Goal: Task Accomplishment & Management: Manage account settings

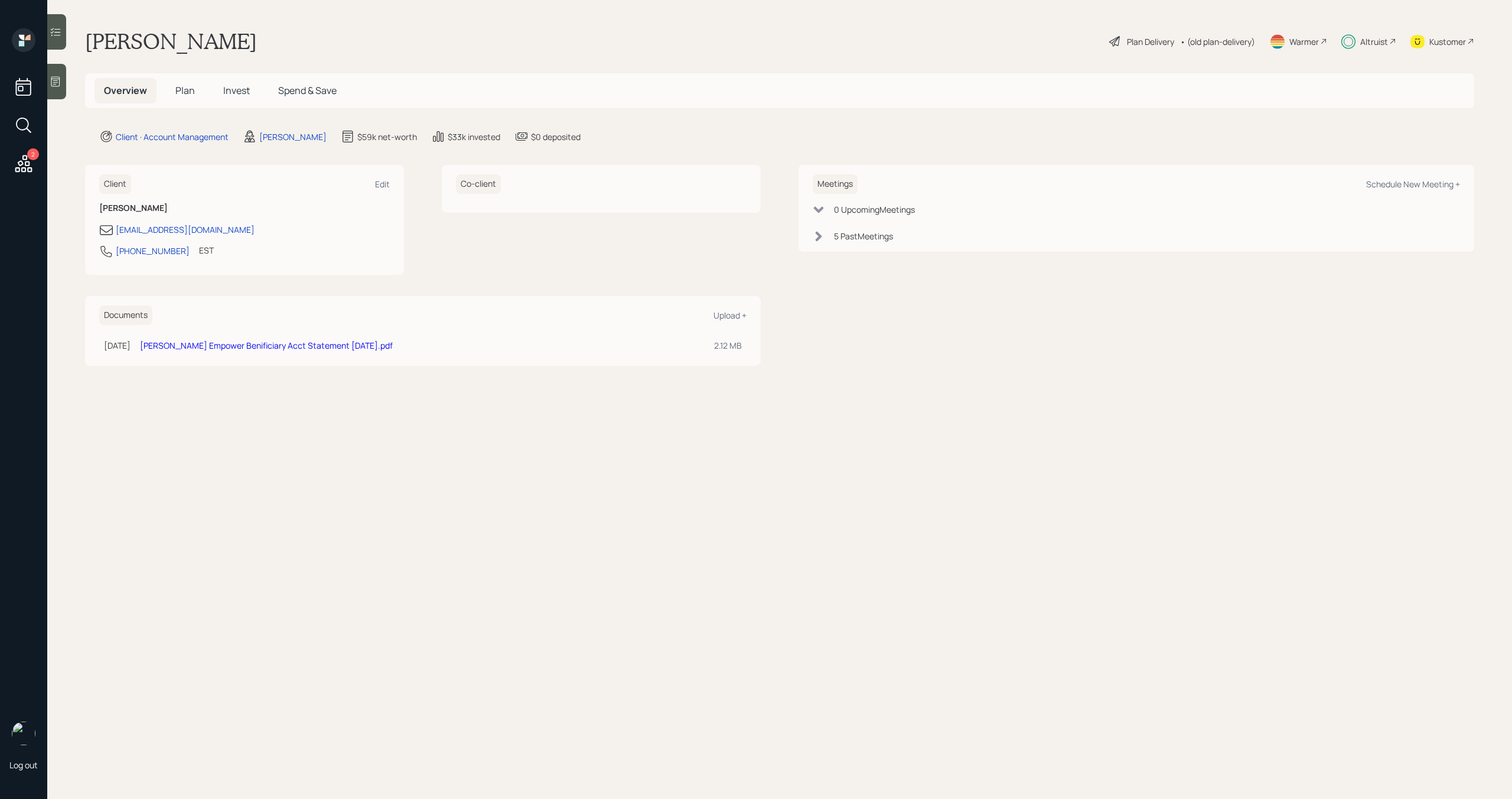
click at [189, 89] on span "Plan" at bounding box center [185, 90] width 20 height 13
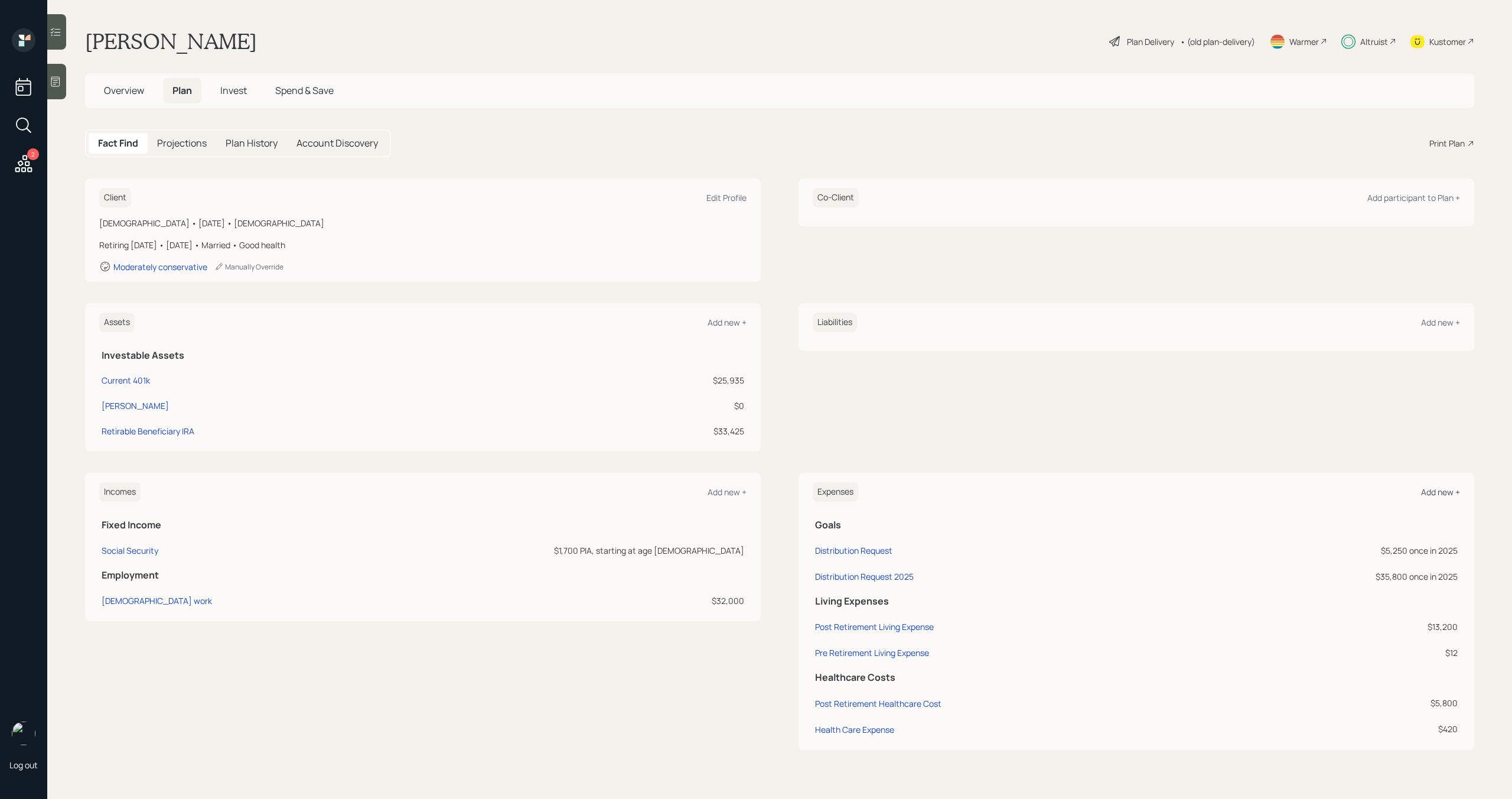
click at [1427, 494] on div "Add new +" at bounding box center [1440, 492] width 39 height 11
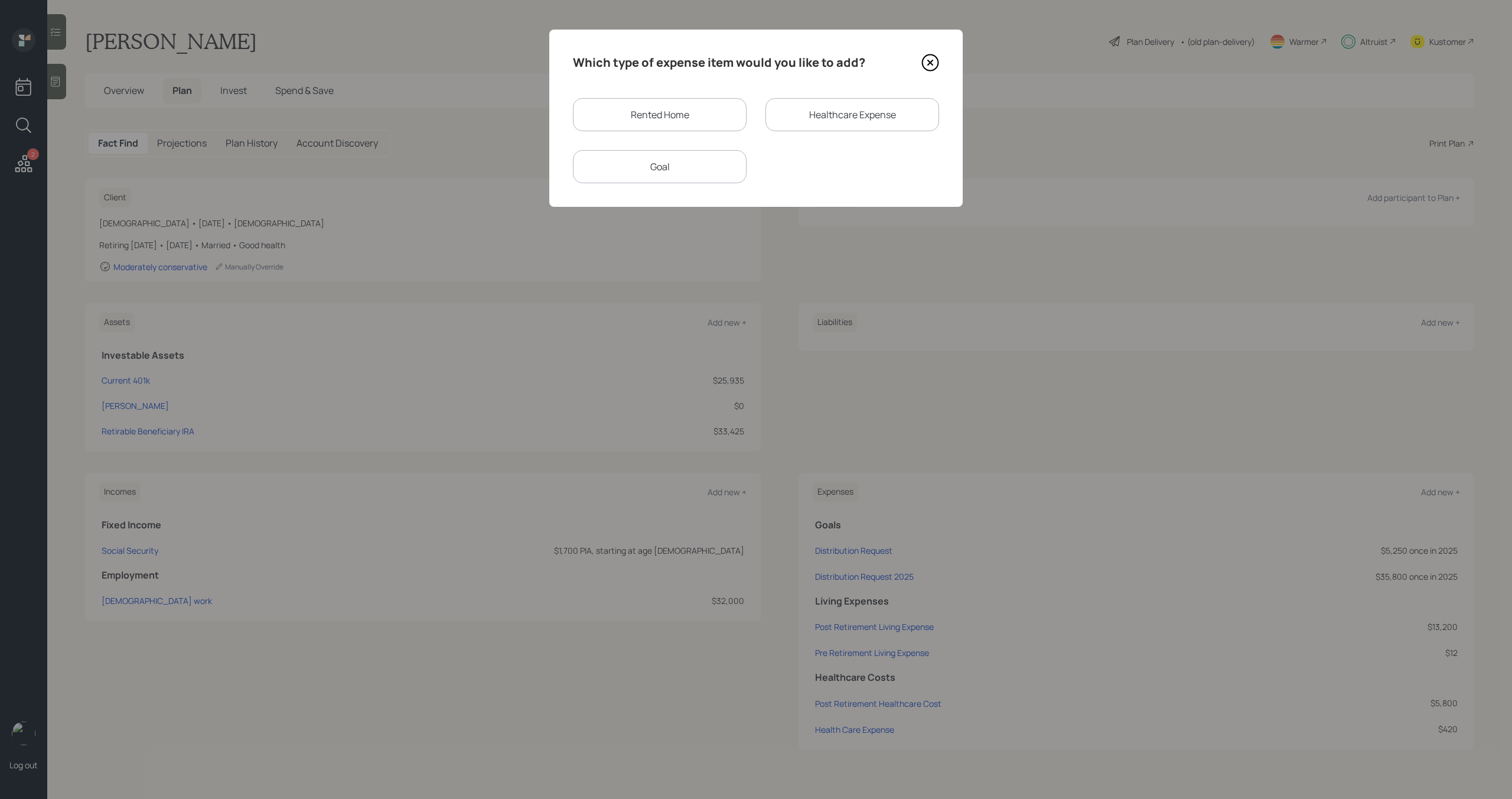
click at [713, 164] on div "Goal" at bounding box center [659, 166] width 173 height 33
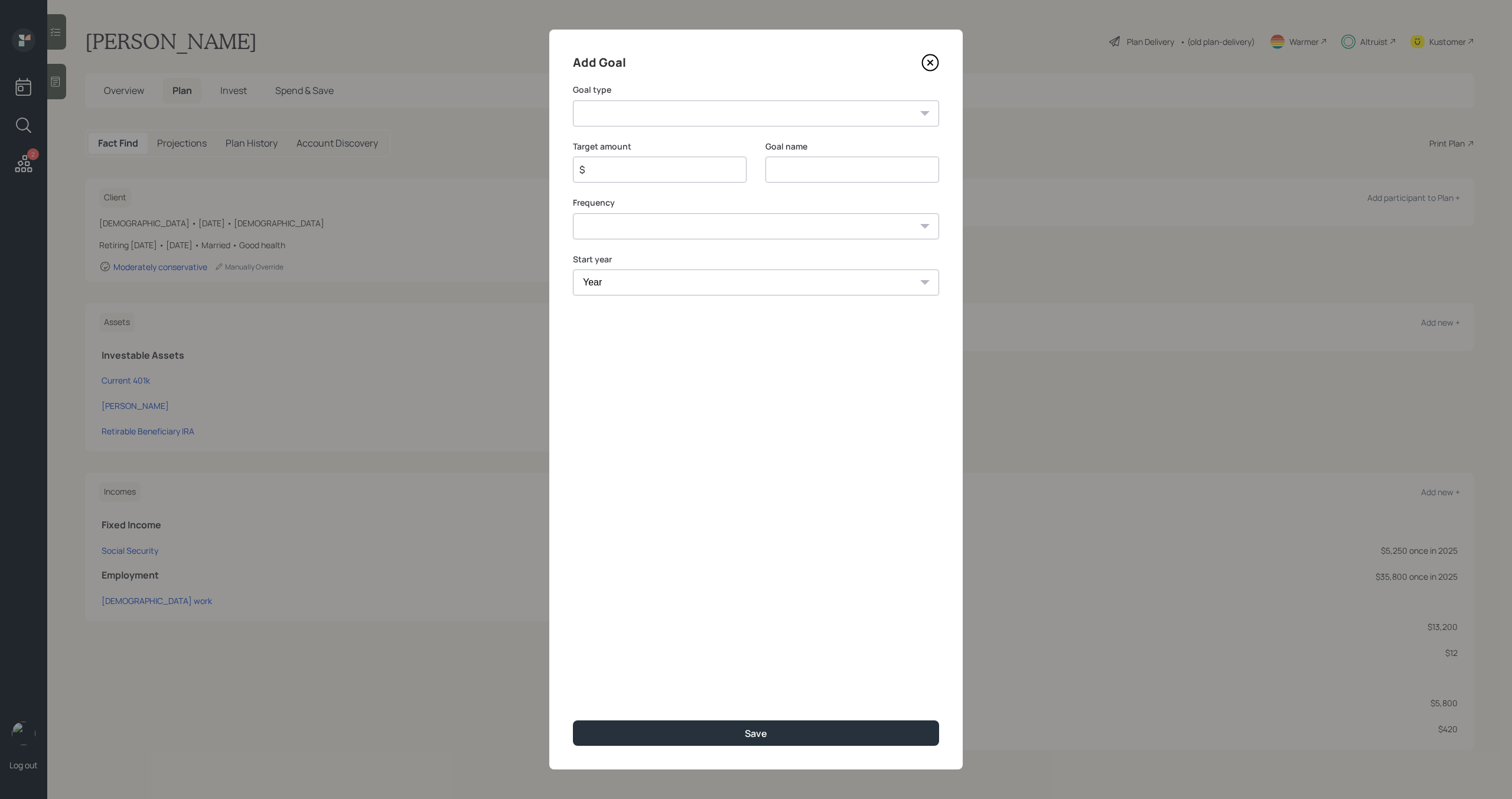
click at [686, 107] on select "Create an emergency fund Donate to charity Purchase a home Make a purchase Supp…" at bounding box center [756, 113] width 367 height 26
select select "other"
click at [573, 101] on select "Create an emergency fund Donate to charity Purchase a home Make a purchase Supp…" at bounding box center [756, 113] width 367 height 26
click at [853, 179] on input "Other" at bounding box center [852, 169] width 173 height 26
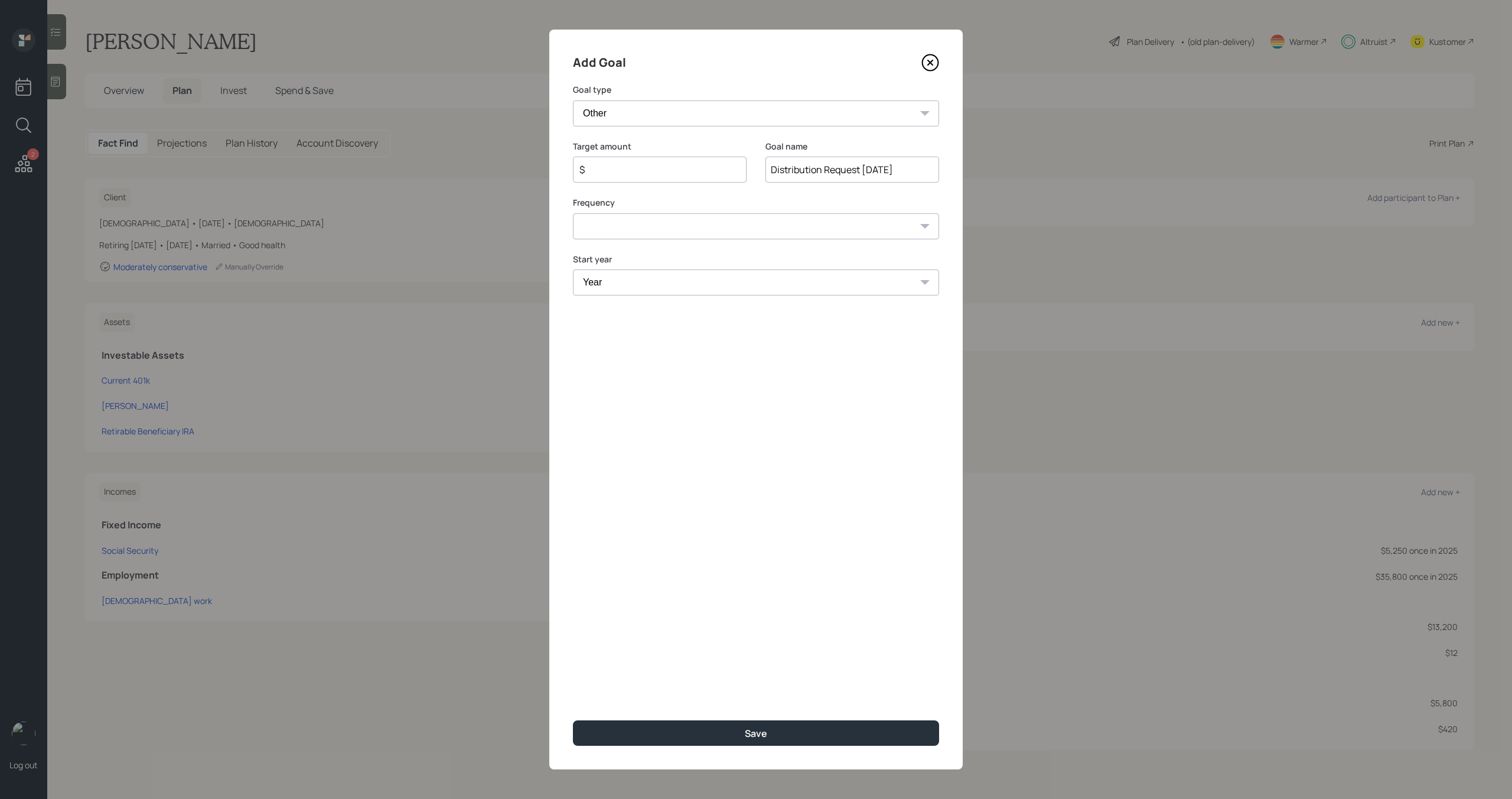
drag, startPoint x: 796, startPoint y: 171, endPoint x: 673, endPoint y: 178, distance: 123.2
click at [673, 178] on div "Target amount $ Goal name Distribution Request August 2025" at bounding box center [756, 169] width 367 height 57
type input "Distribution Request August 2025"
click at [673, 173] on input "$" at bounding box center [655, 169] width 154 height 14
type input "$ 3,800"
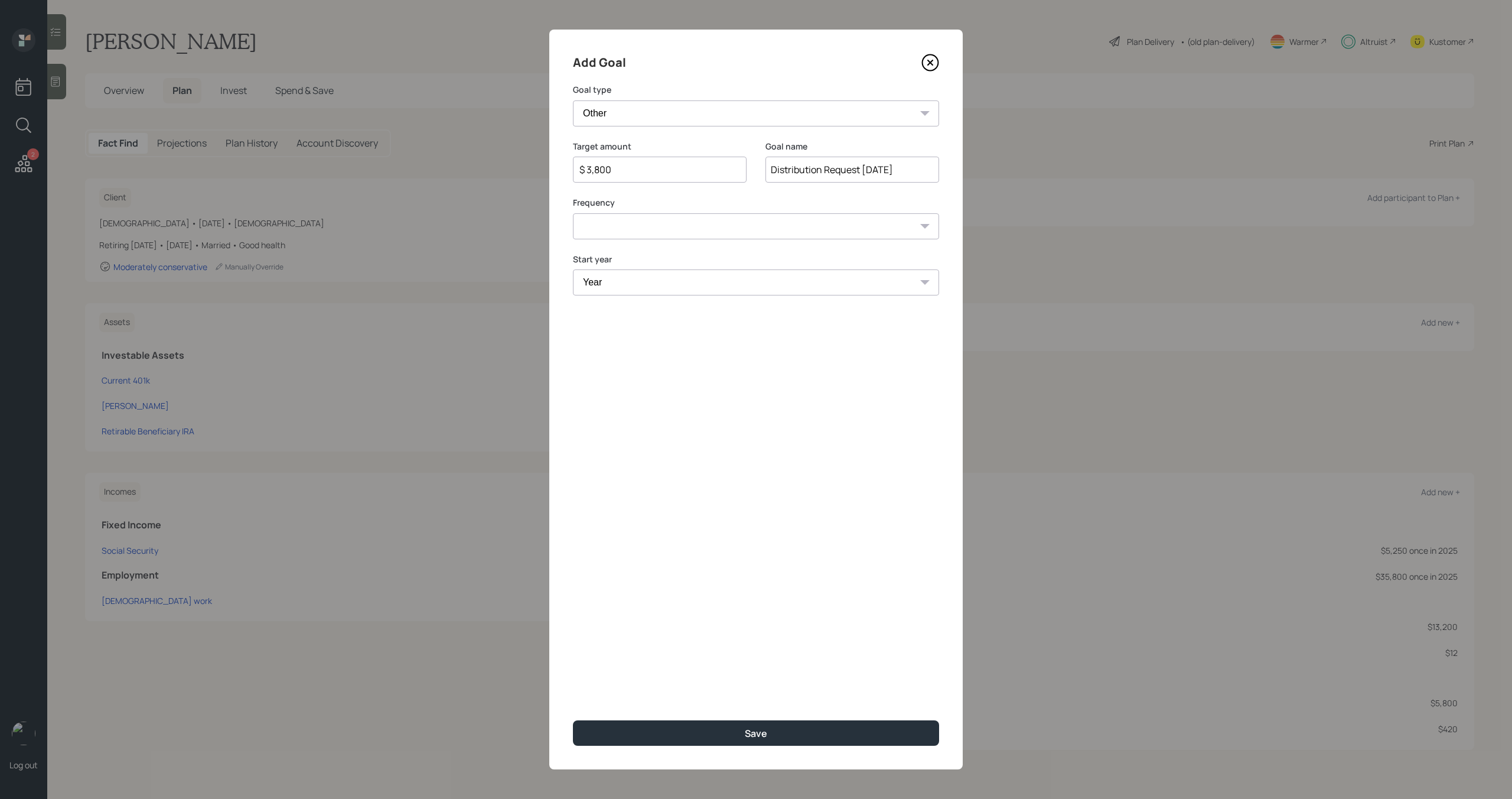
click at [680, 223] on select "One time Every 1 year Every 2 years Every 3 years Every 4 years Every 5 years E…" at bounding box center [756, 226] width 367 height 26
select select "0"
click at [573, 213] on select "One time Every 1 year Every 2 years Every 3 years Every 4 years Every 5 years E…" at bounding box center [756, 226] width 367 height 26
click at [667, 276] on select "Year 2025 2026 2027 2028 2029 2030 2031 2032 2033 2034 2035 2036 2037 2038 2039…" at bounding box center [756, 282] width 367 height 26
select select "2025"
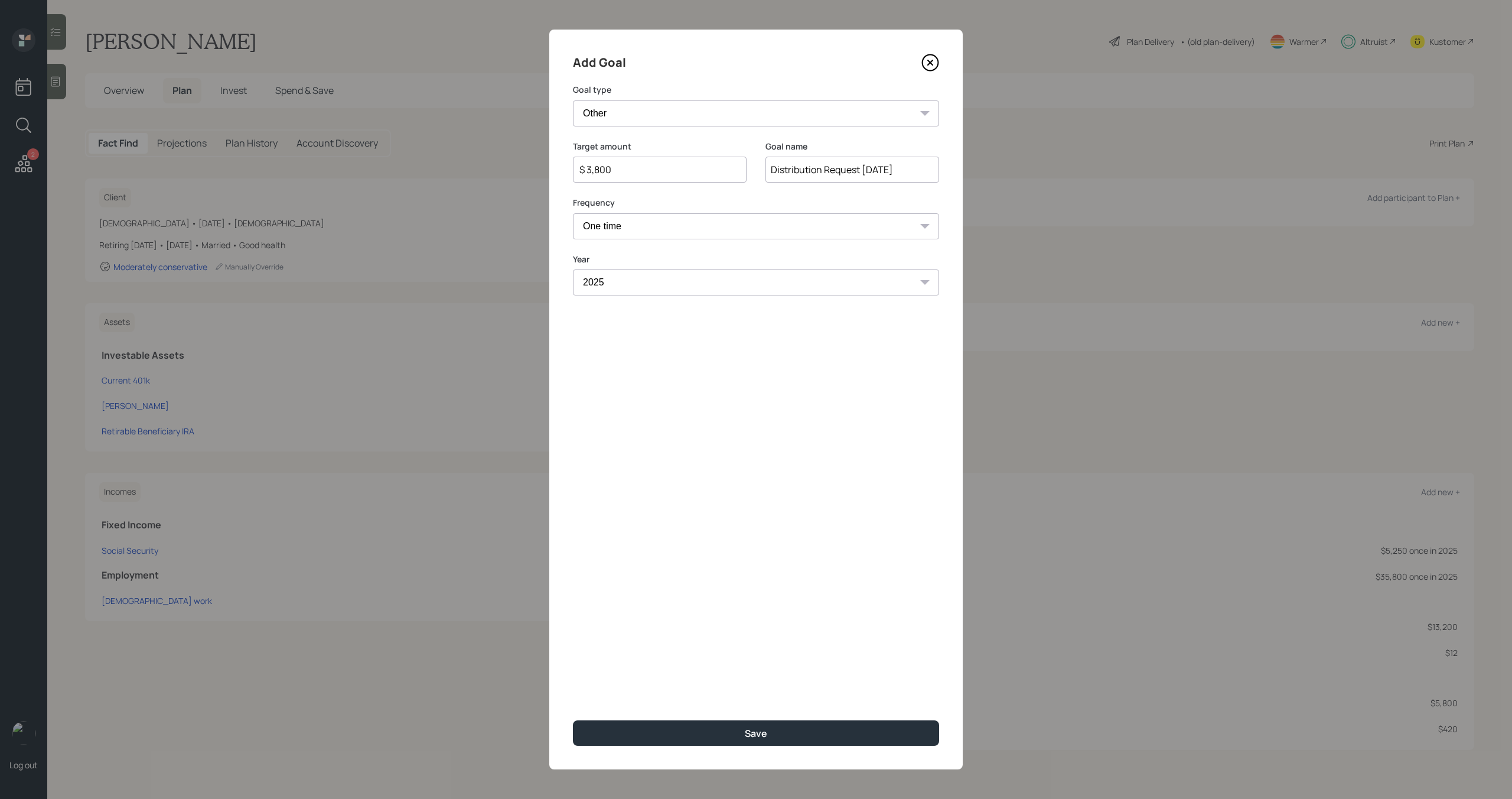
click at [573, 269] on select "Year 2025 2026 2027 2028 2029 2030 2031 2032 2033 2034 2035 2036 2037 2038 2039…" at bounding box center [756, 282] width 367 height 26
click at [914, 168] on input "Distribution Request August 2025" at bounding box center [852, 169] width 173 height 26
click at [931, 64] on icon at bounding box center [930, 63] width 5 height 5
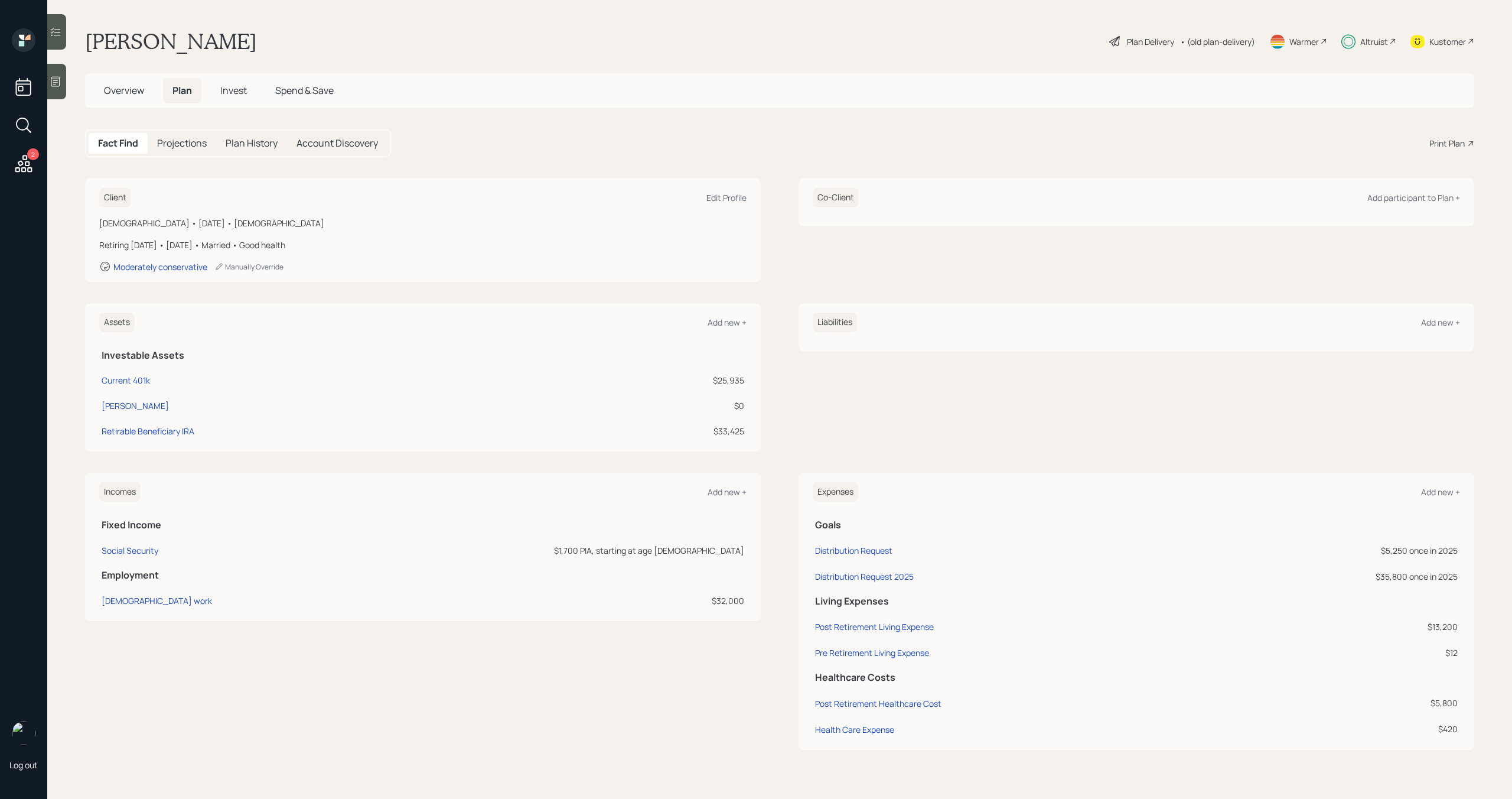
click at [238, 90] on span "Invest" at bounding box center [234, 90] width 27 height 13
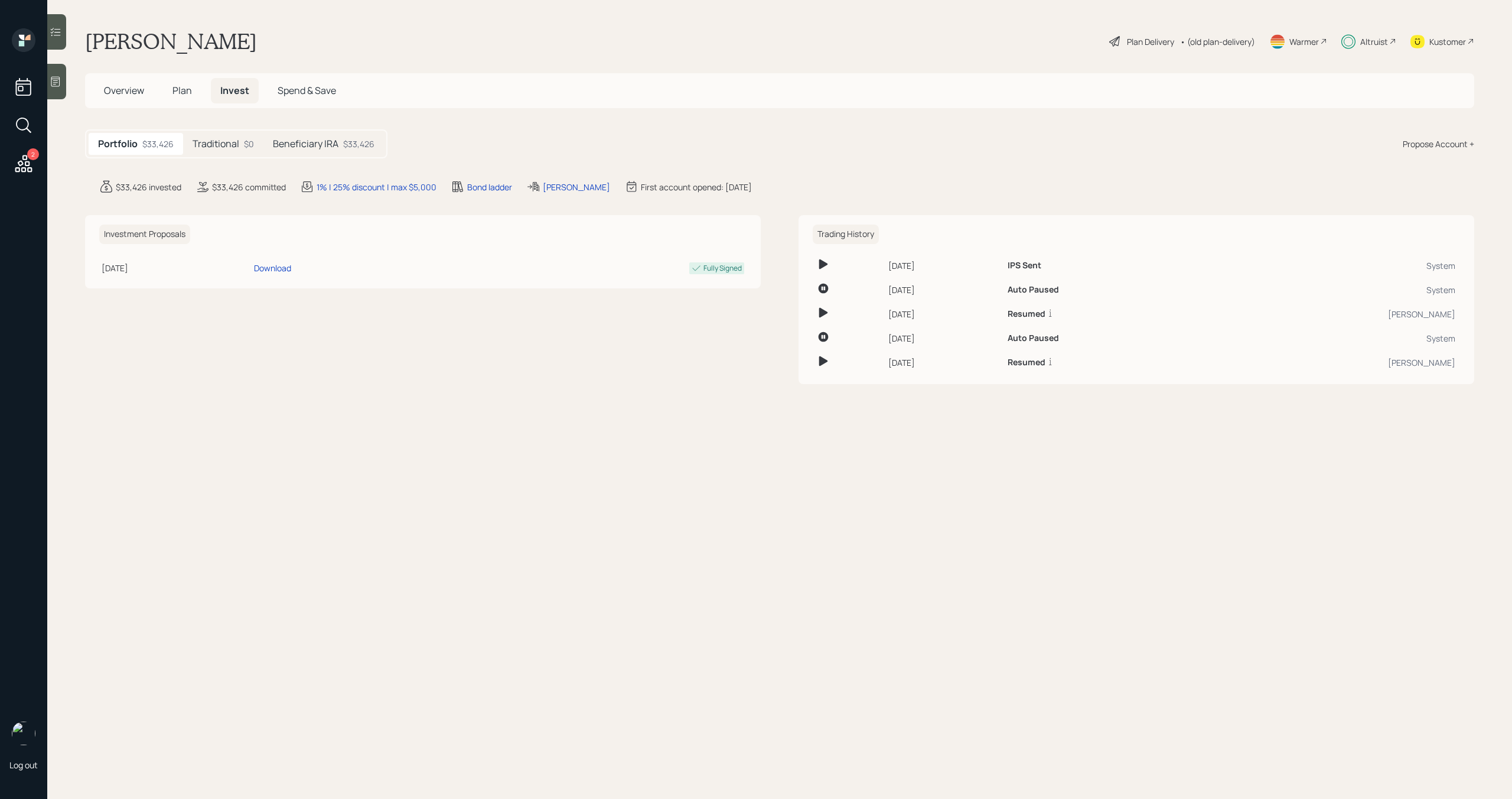
click at [330, 146] on h5 "Beneficiary IRA" at bounding box center [306, 144] width 66 height 11
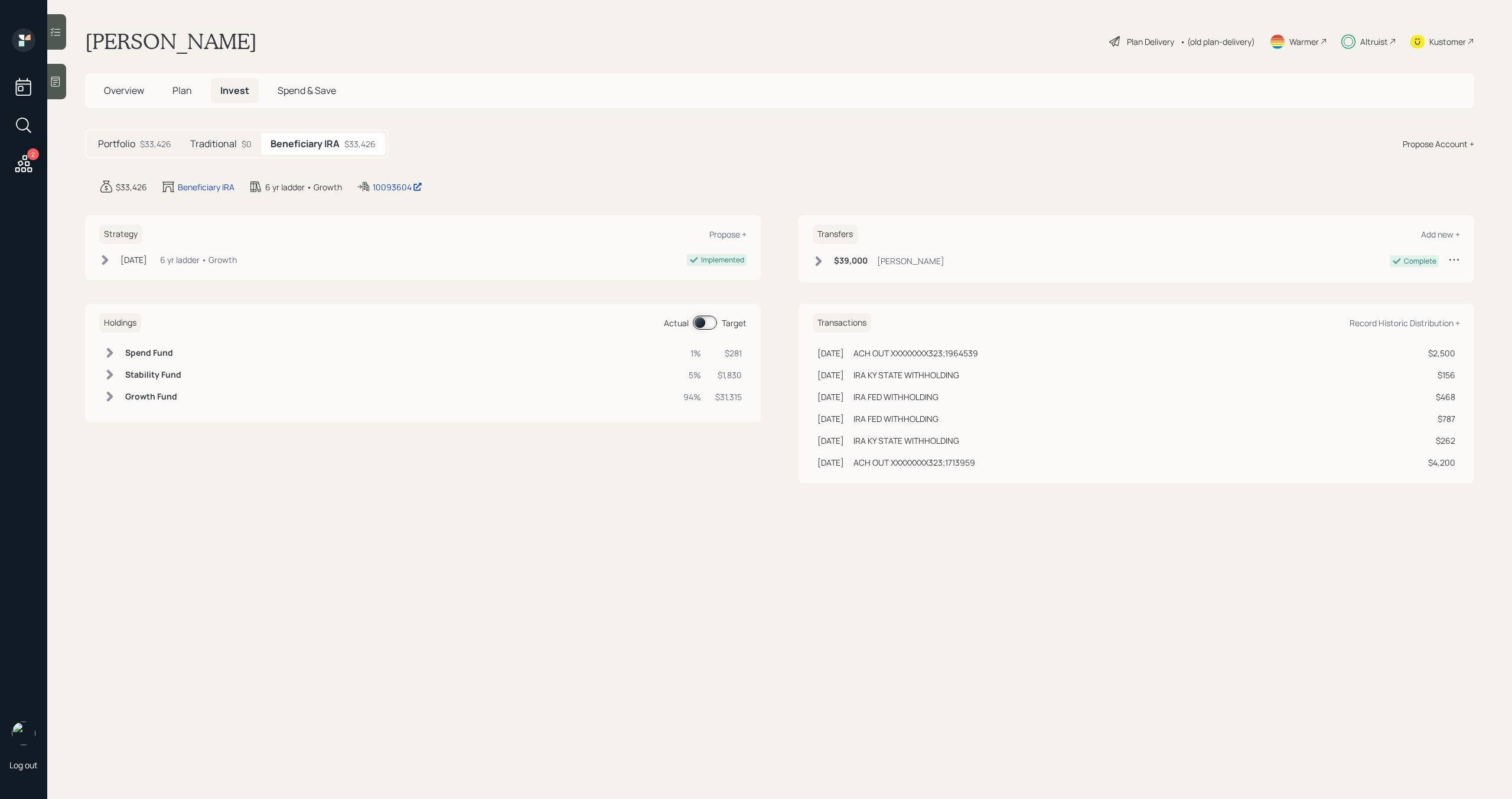
click at [710, 322] on span at bounding box center [705, 322] width 25 height 14
click at [194, 91] on h5 "Plan" at bounding box center [182, 90] width 38 height 25
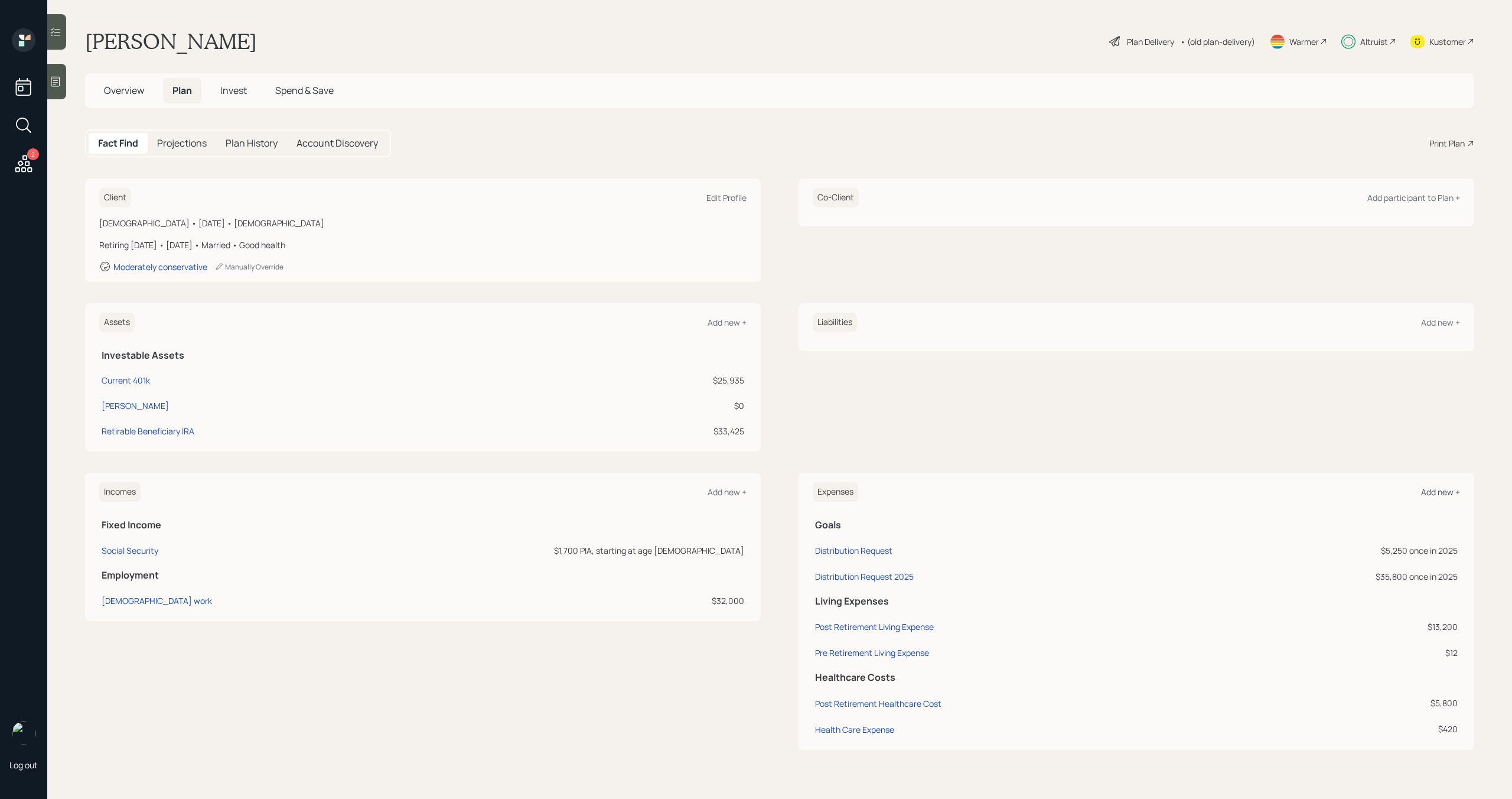
click at [1429, 496] on div "Add new +" at bounding box center [1440, 492] width 39 height 11
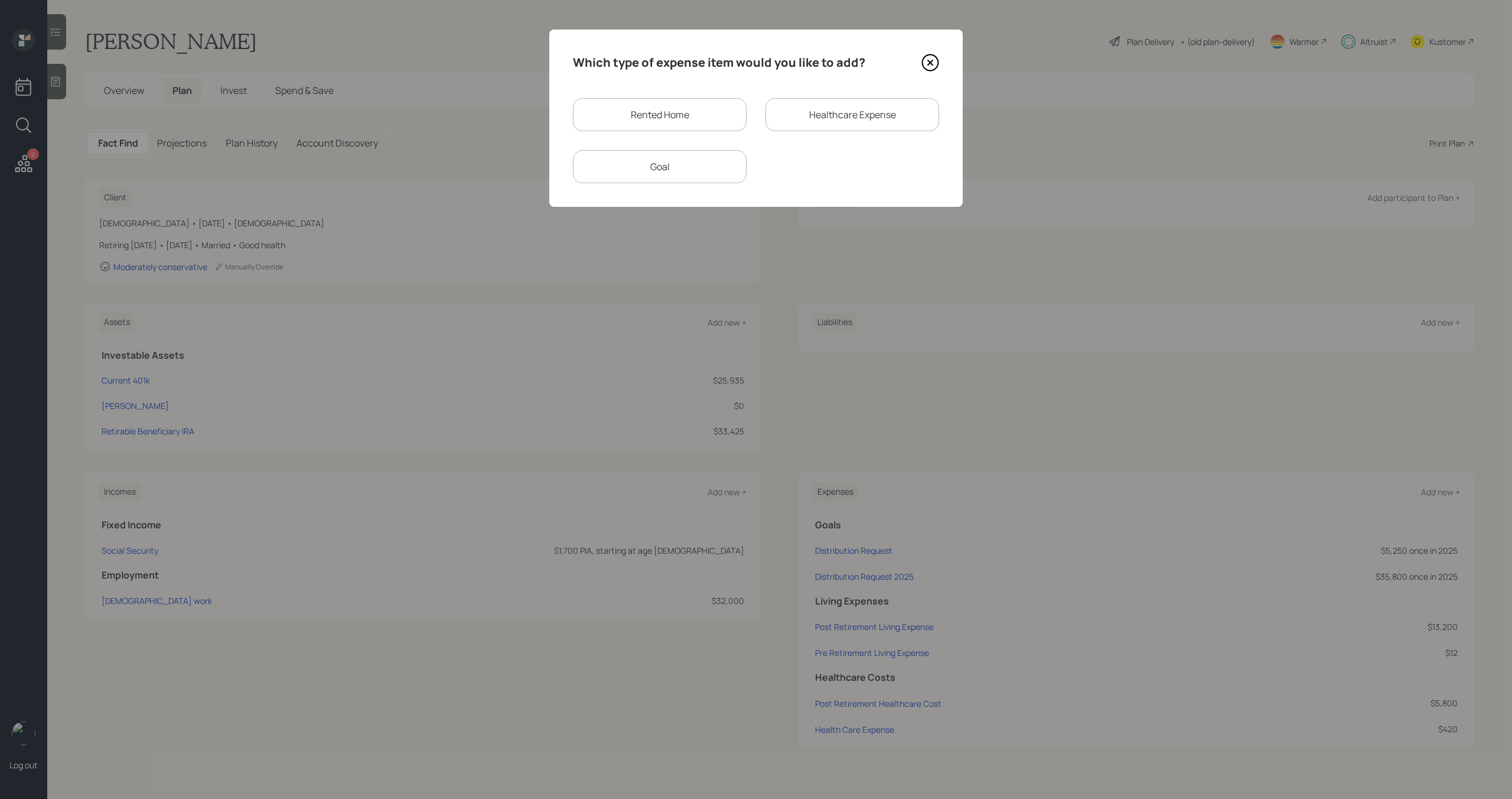
click at [694, 173] on div "Goal" at bounding box center [659, 166] width 173 height 33
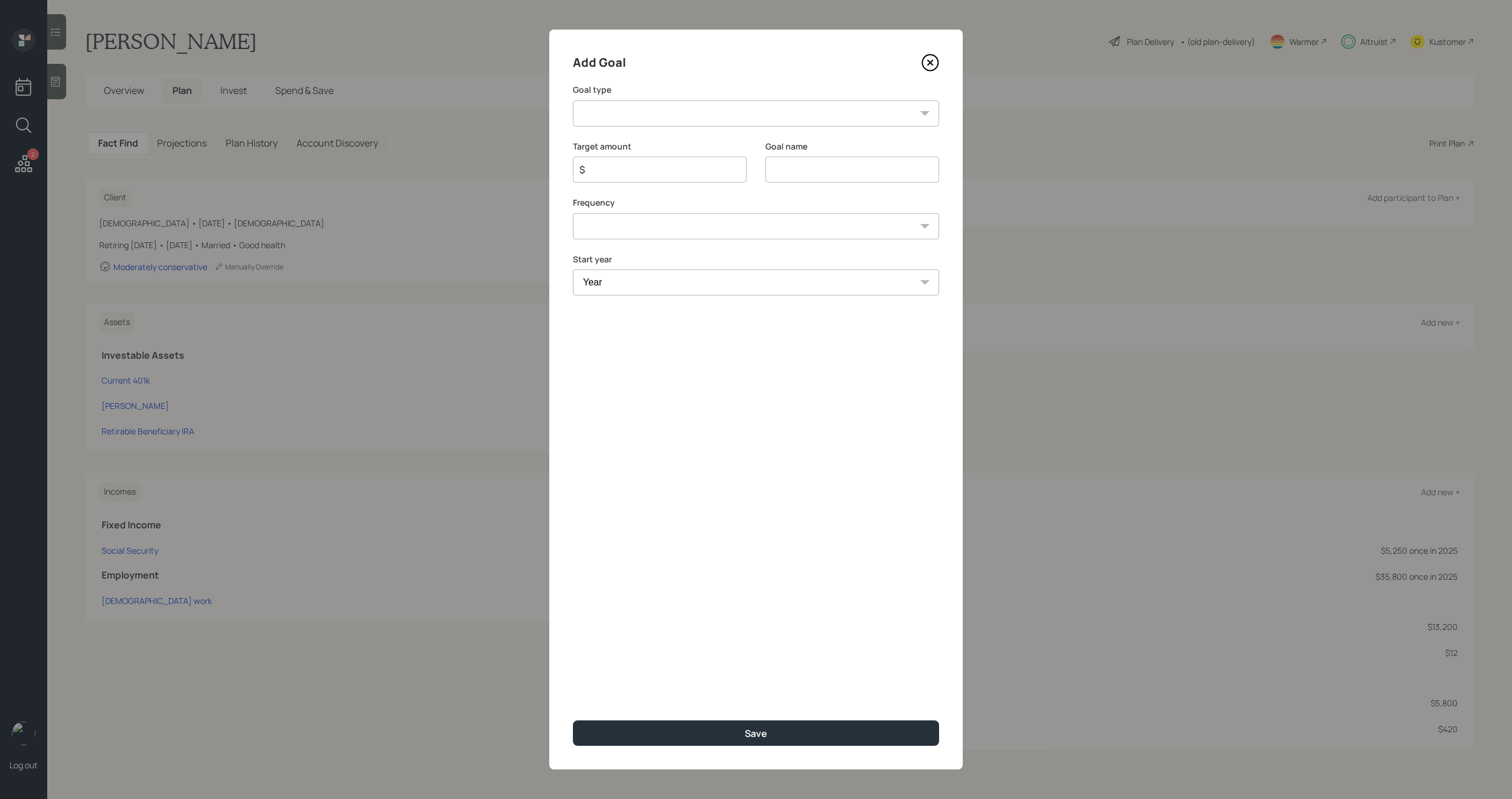
click at [789, 167] on input at bounding box center [852, 169] width 173 height 26
paste input "Distribution Request August 2025"
type input "Distribution Request August 2025"
click at [779, 110] on select "Create an emergency fund Donate to charity Purchase a home Make a purchase Supp…" at bounding box center [756, 113] width 367 height 26
select select "other"
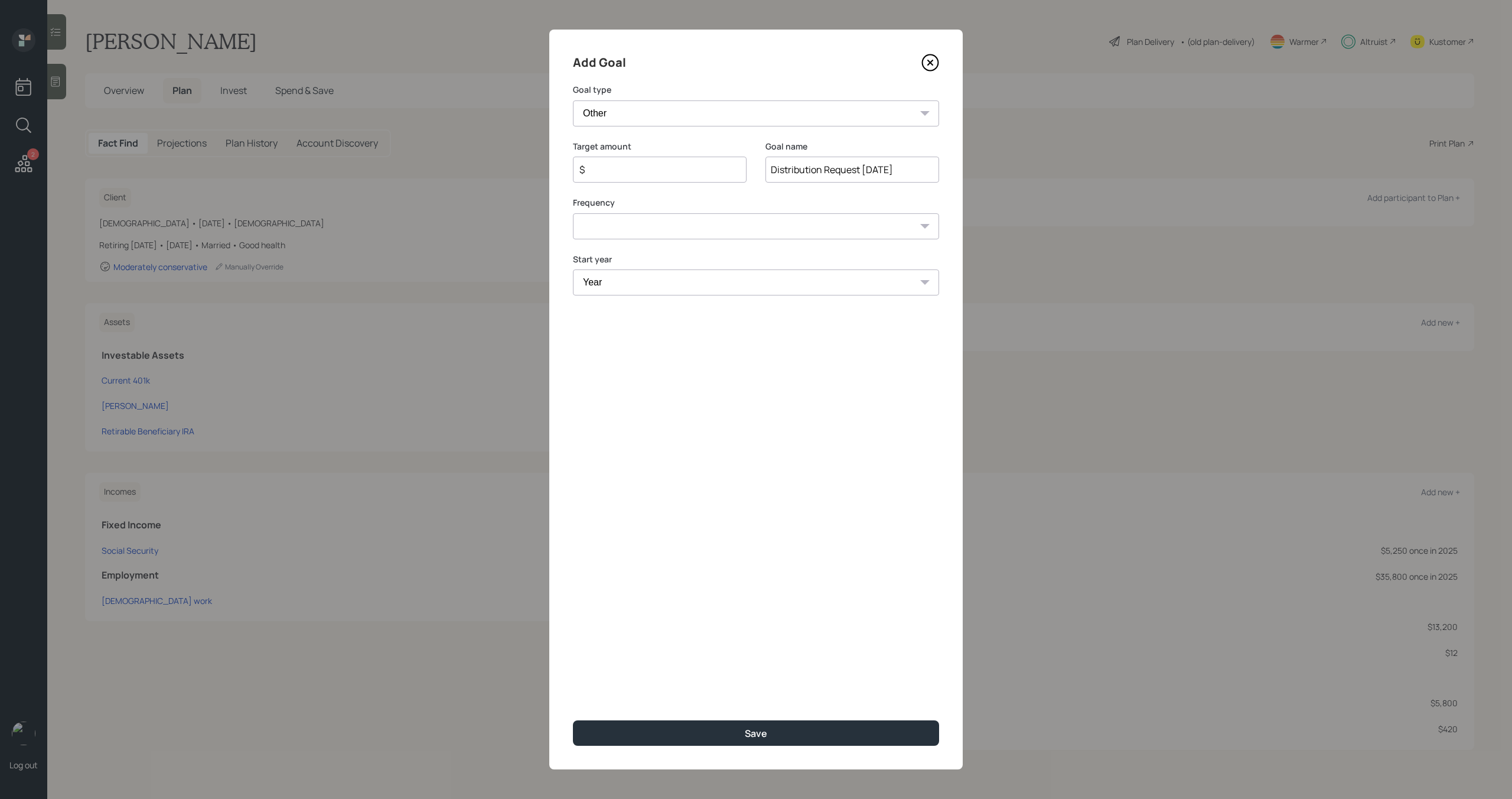
click at [573, 101] on select "Create an emergency fund Donate to charity Purchase a home Make a purchase Supp…" at bounding box center [756, 113] width 367 height 26
click at [672, 172] on input "$" at bounding box center [655, 169] width 154 height 14
type input "$ 3,800"
click at [667, 236] on select "One time Every 1 year Every 2 years Every 3 years Every 4 years Every 5 years E…" at bounding box center [756, 226] width 367 height 26
select select "0"
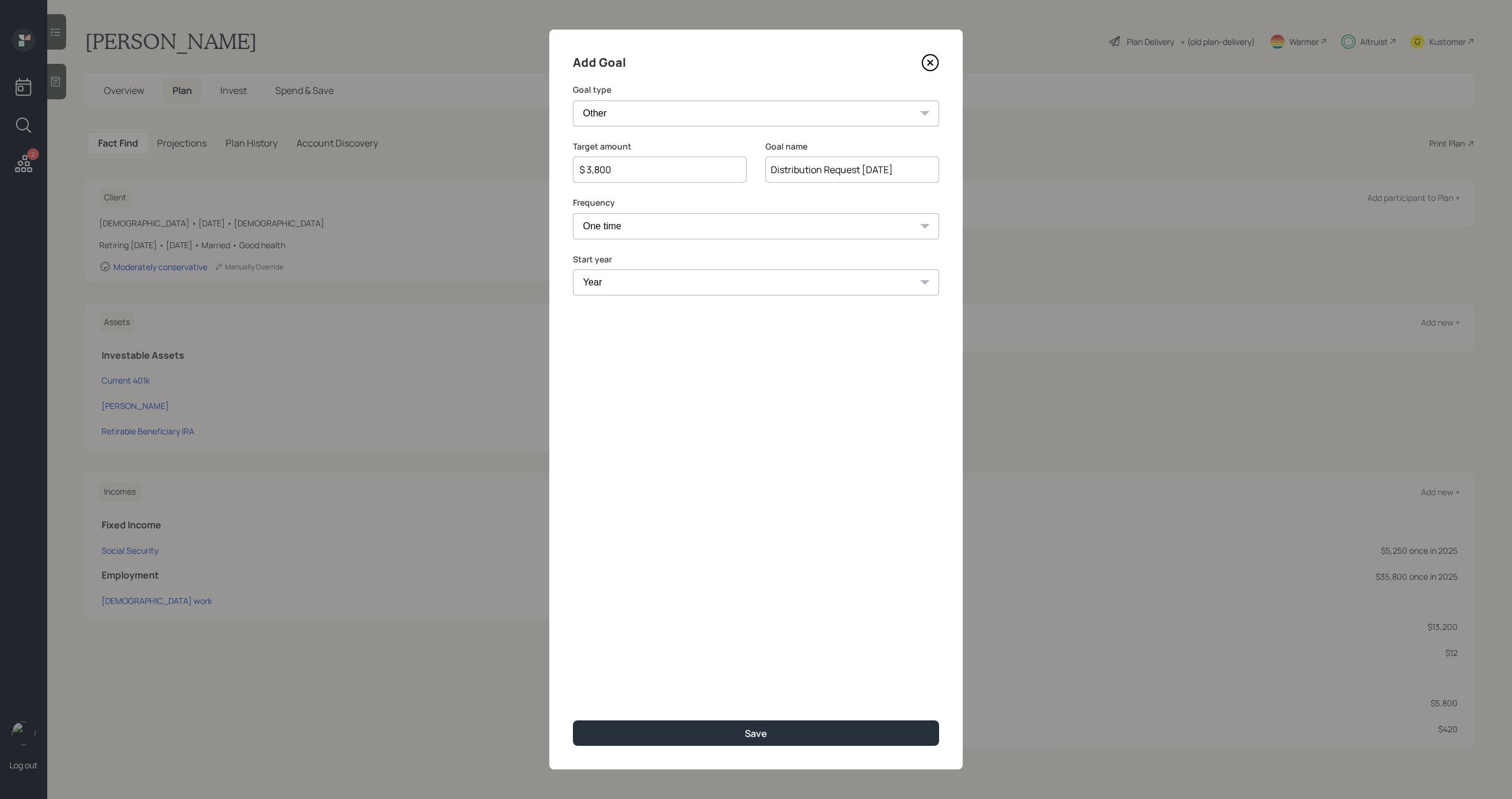
click at [573, 213] on select "One time Every 1 year Every 2 years Every 3 years Every 4 years Every 5 years E…" at bounding box center [756, 226] width 367 height 26
click at [661, 278] on select "Year 2025 2026 2027 2028 2029 2030 2031 2032 2033 2034 2035 2036 2037 2038 2039…" at bounding box center [756, 282] width 367 height 26
select select "2025"
click at [573, 269] on select "Year 2025 2026 2027 2028 2029 2030 2031 2032 2033 2034 2035 2036 2037 2038 2039…" at bounding box center [756, 282] width 367 height 26
click at [695, 739] on button "Save" at bounding box center [756, 732] width 367 height 25
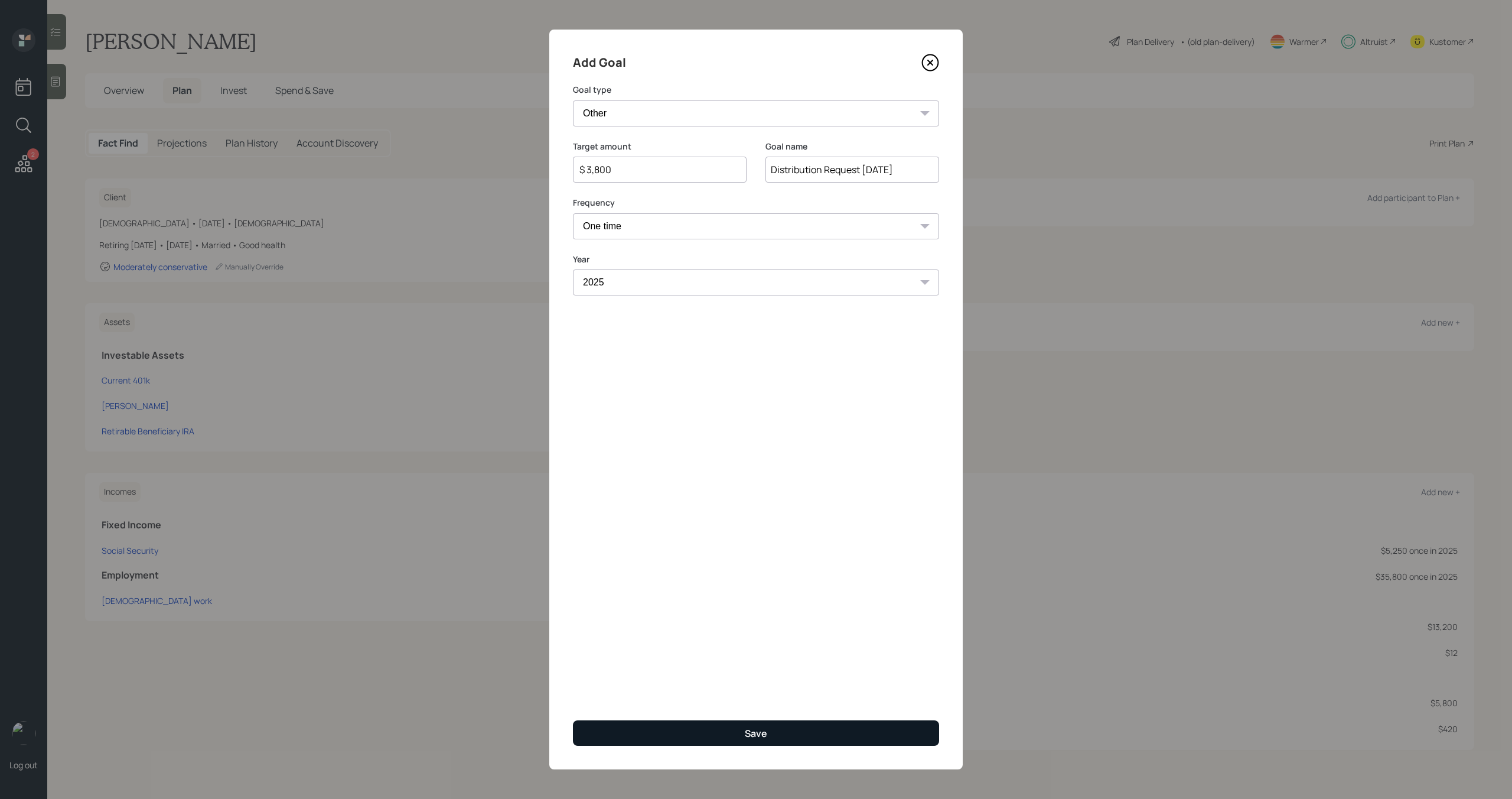
type input "$"
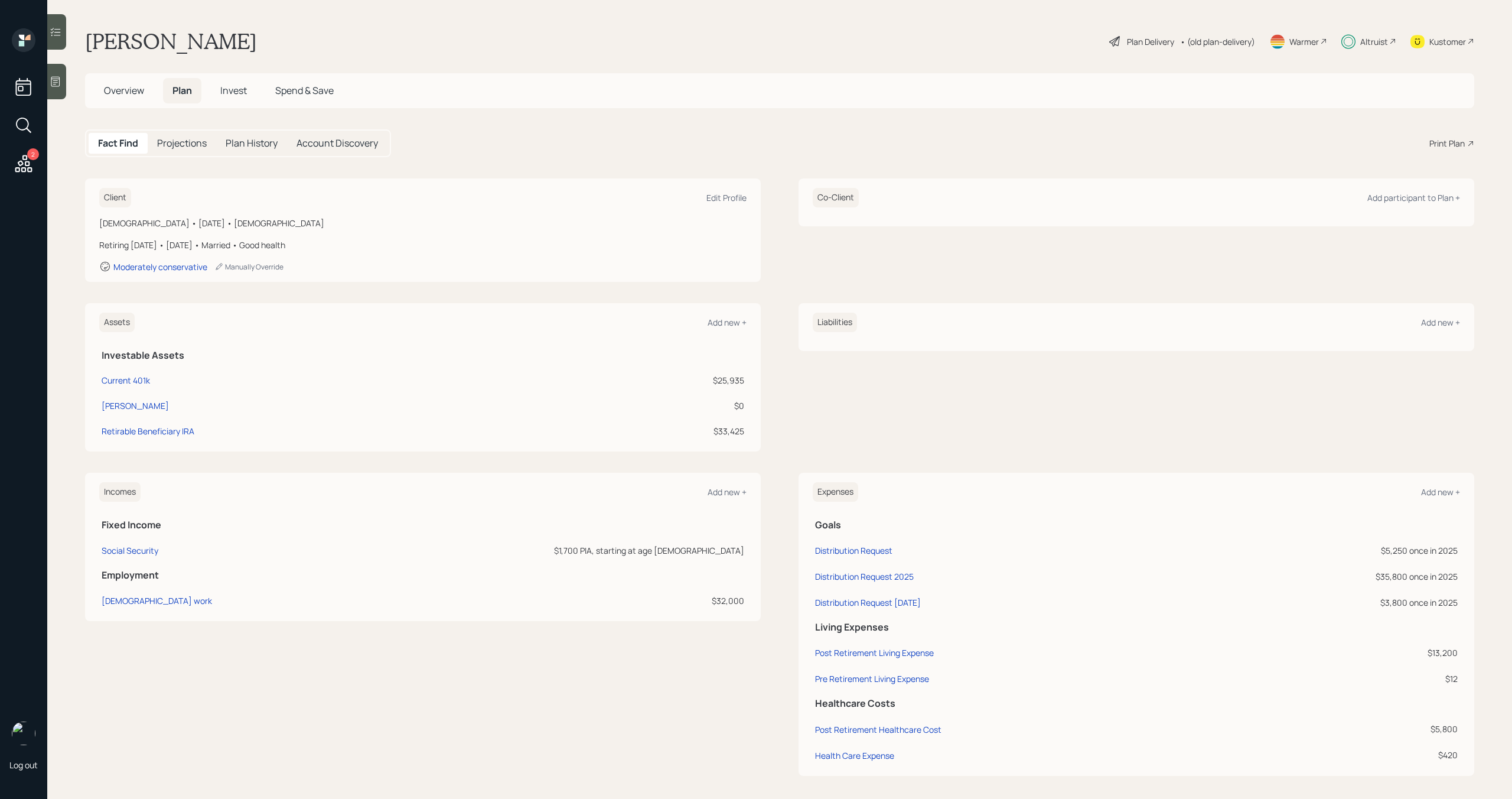
click at [243, 96] on span "Invest" at bounding box center [234, 90] width 27 height 13
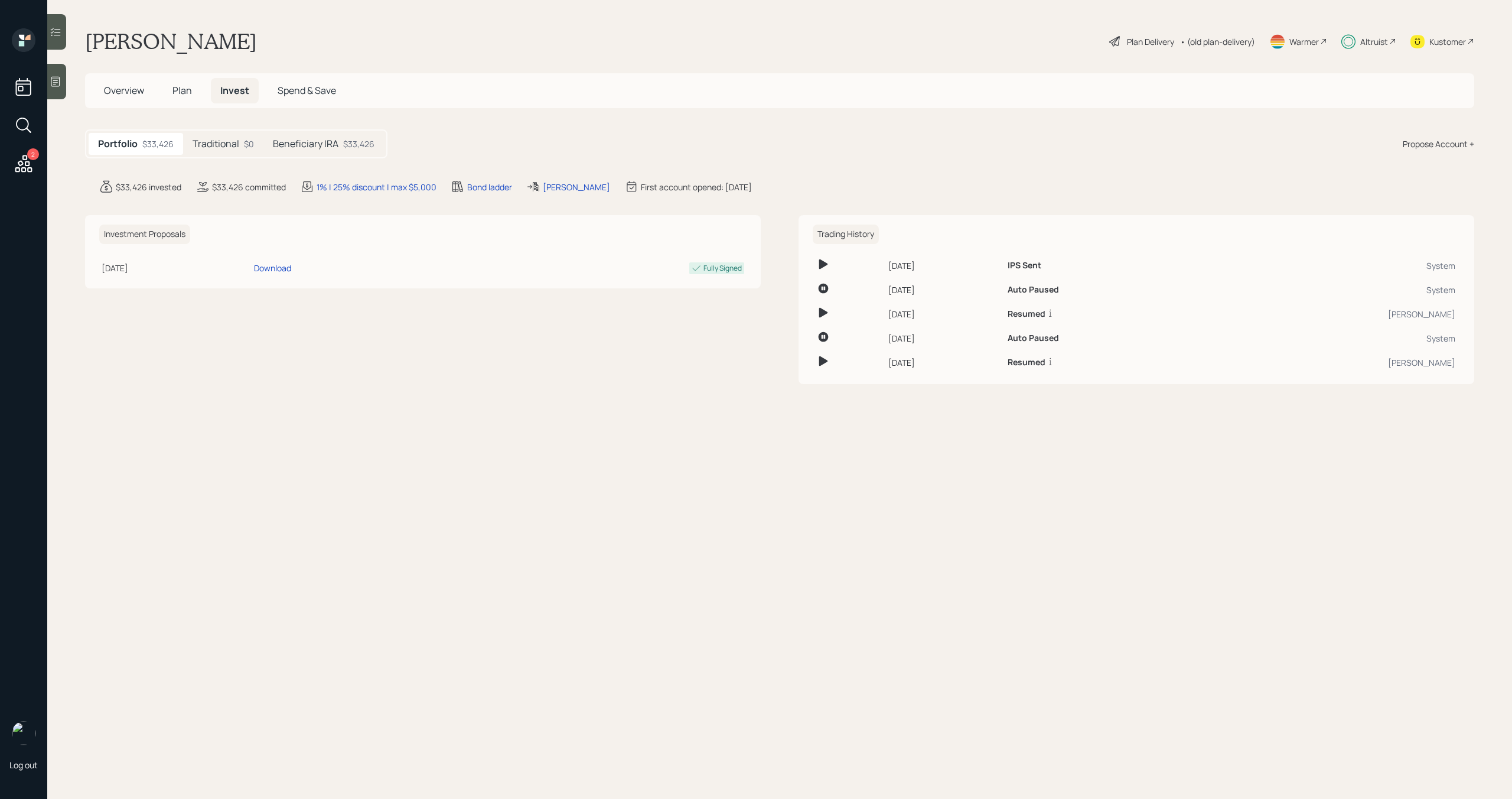
click at [297, 144] on h5 "Beneficiary IRA" at bounding box center [306, 144] width 66 height 11
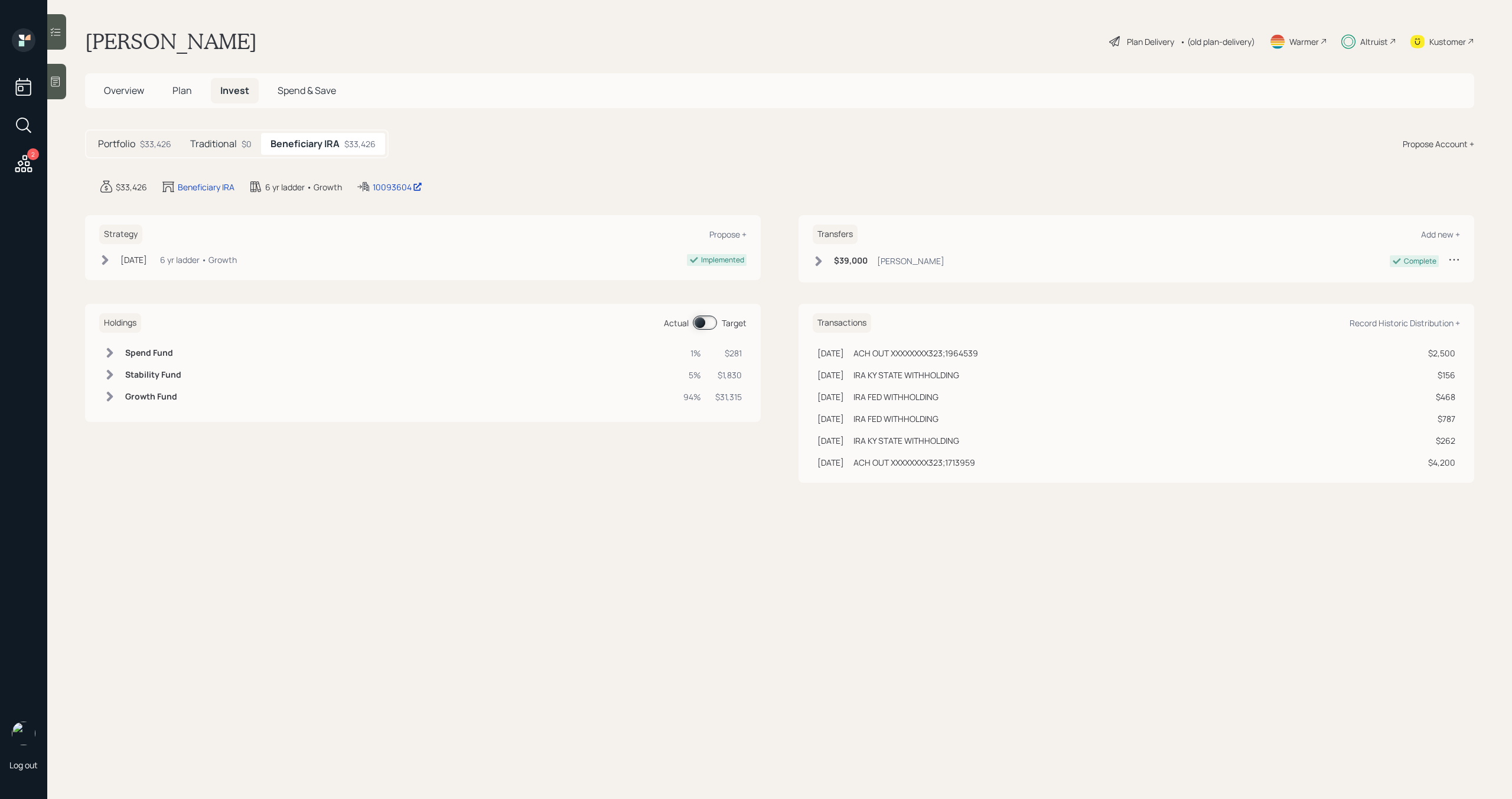
click at [706, 320] on span at bounding box center [705, 322] width 25 height 14
click at [704, 320] on span at bounding box center [705, 322] width 25 height 14
click at [174, 93] on span "Plan" at bounding box center [182, 90] width 20 height 13
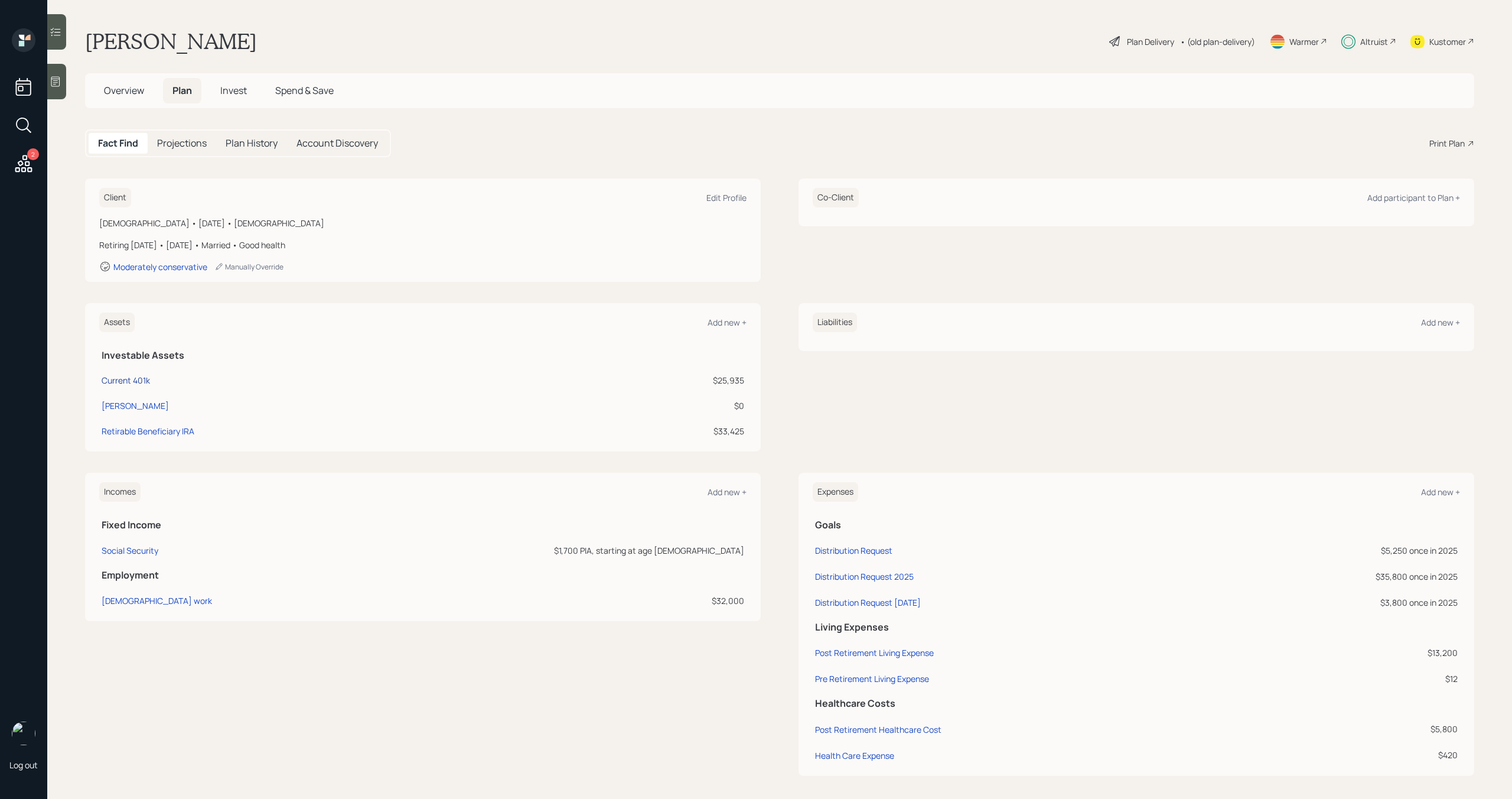
click at [129, 382] on div "Current 401k" at bounding box center [125, 380] width 48 height 13
select select "company_sponsored"
select select "balanced"
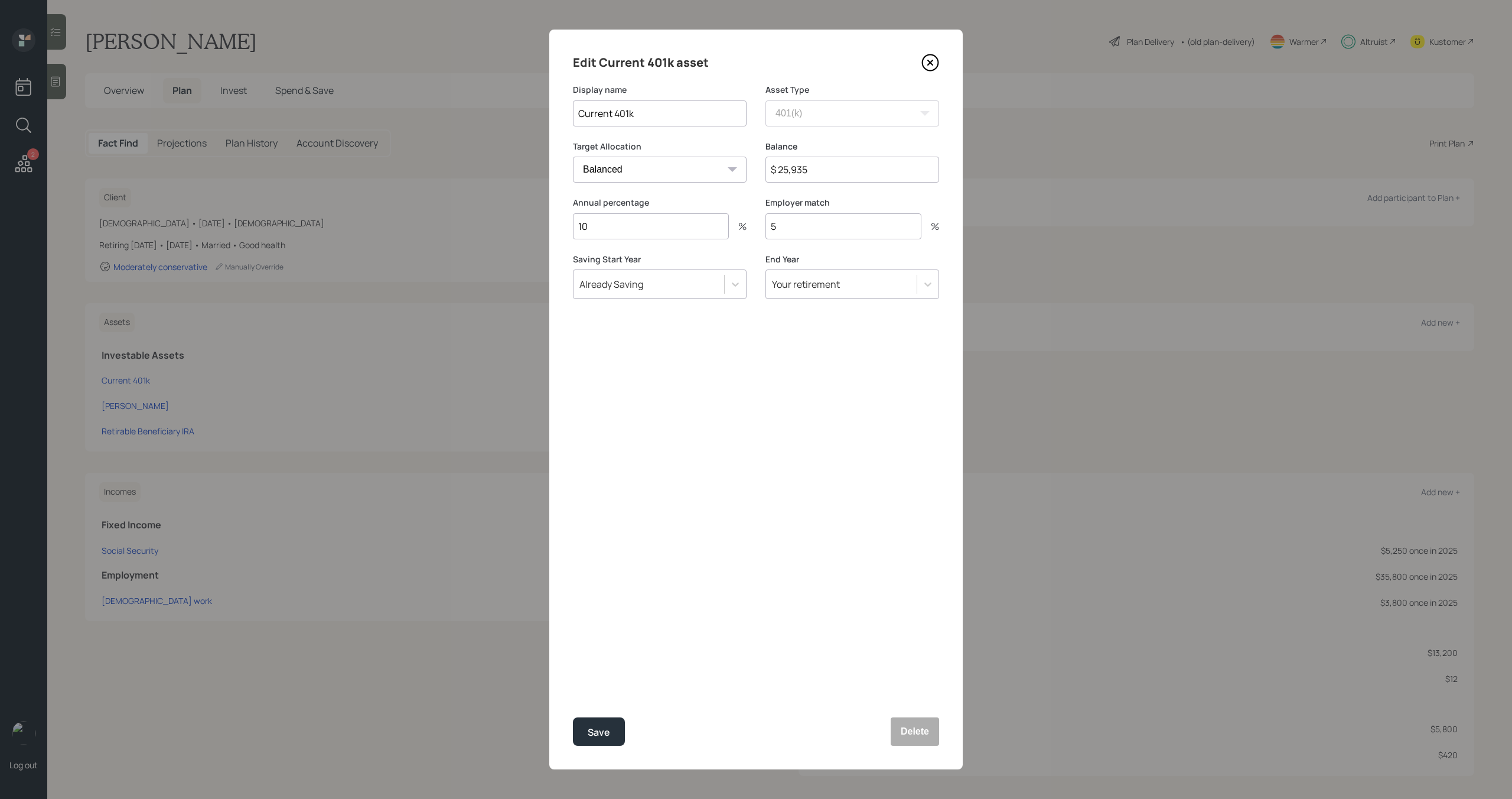
click at [929, 57] on icon at bounding box center [930, 63] width 17 height 17
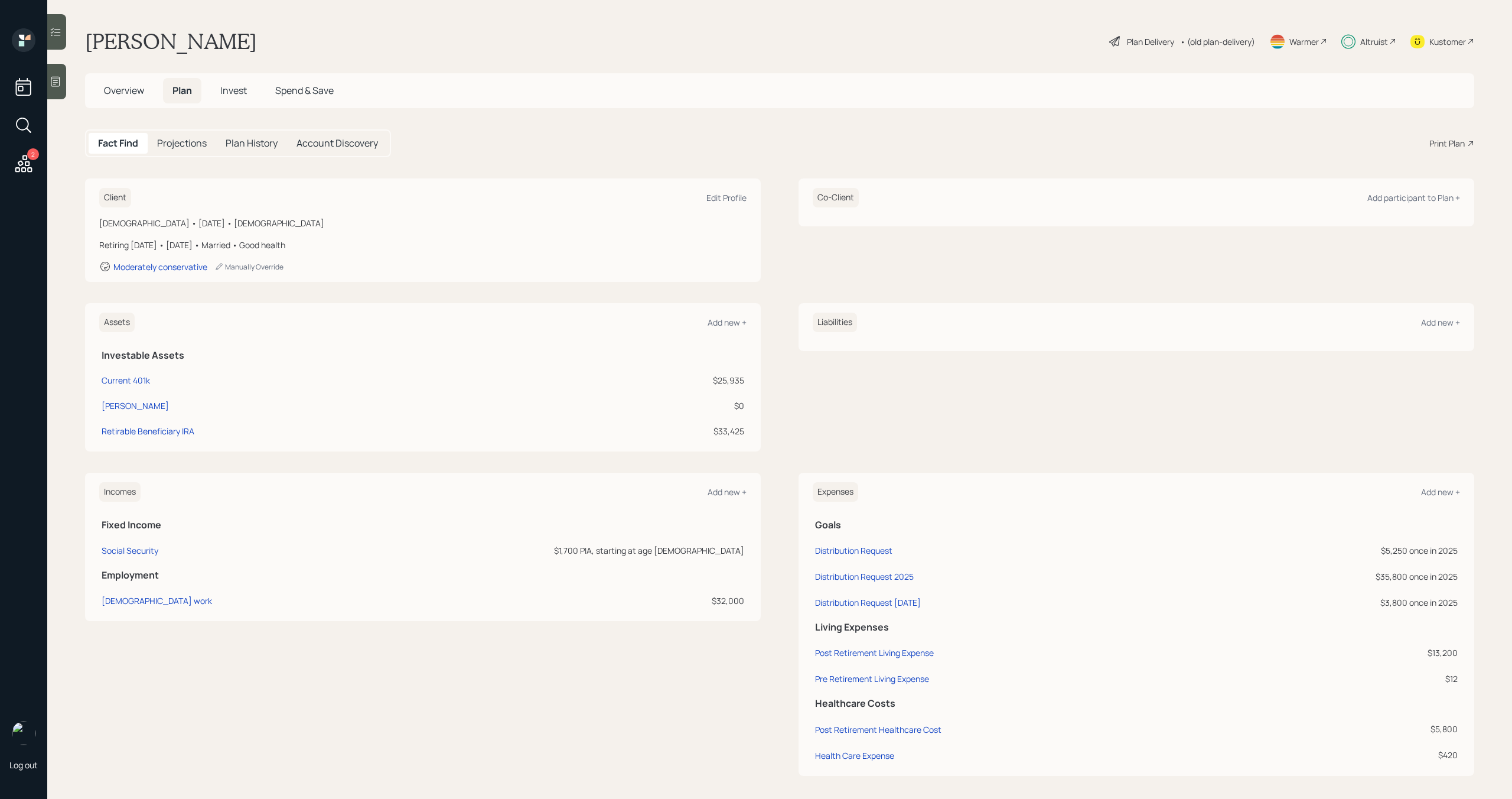
click at [234, 89] on span "Invest" at bounding box center [234, 90] width 27 height 13
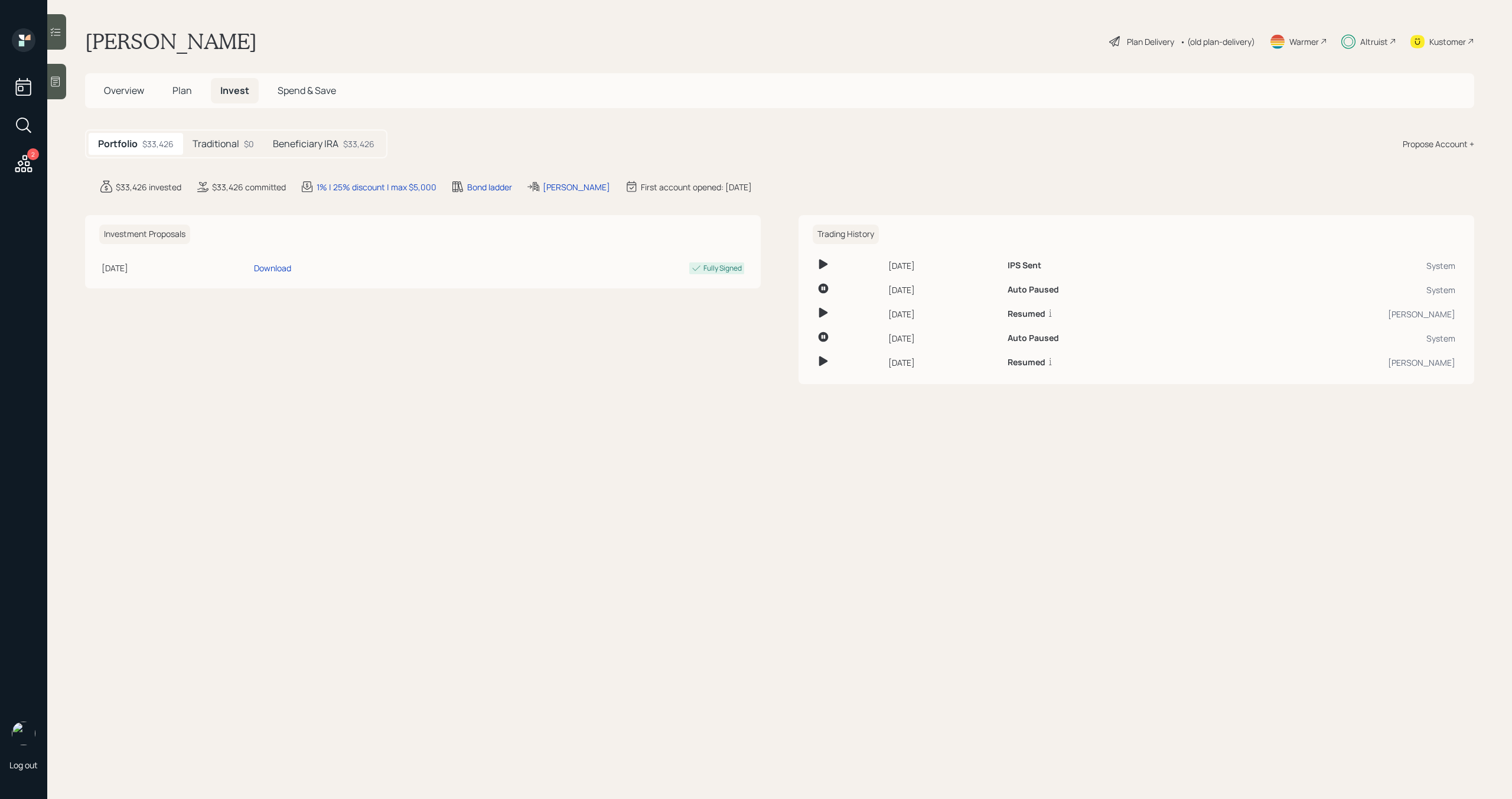
click at [169, 92] on h5 "Plan" at bounding box center [182, 90] width 38 height 25
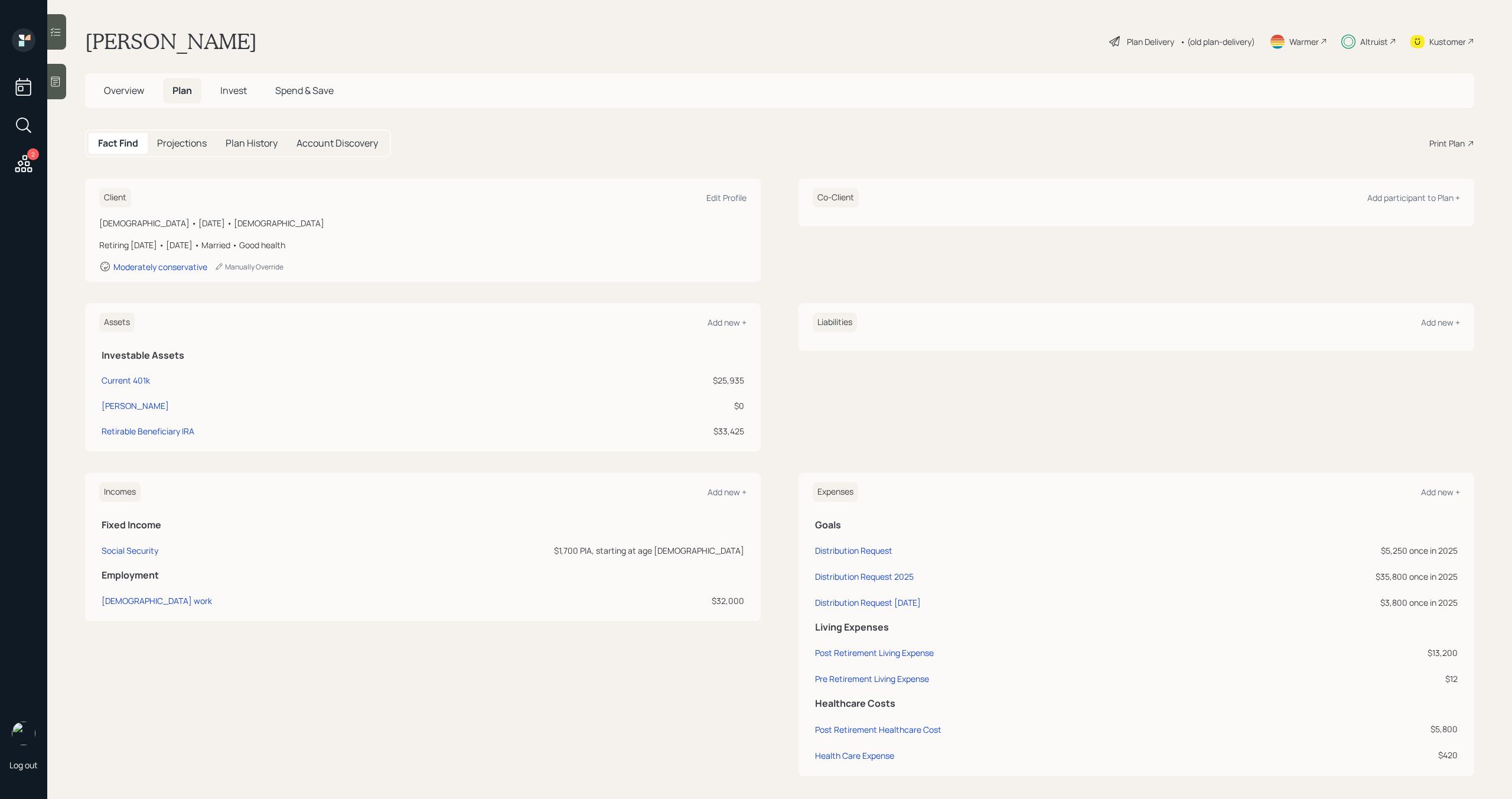
scroll to position [6, 0]
click at [886, 597] on div "Distribution Request August 2025" at bounding box center [868, 597] width 106 height 11
select select "0"
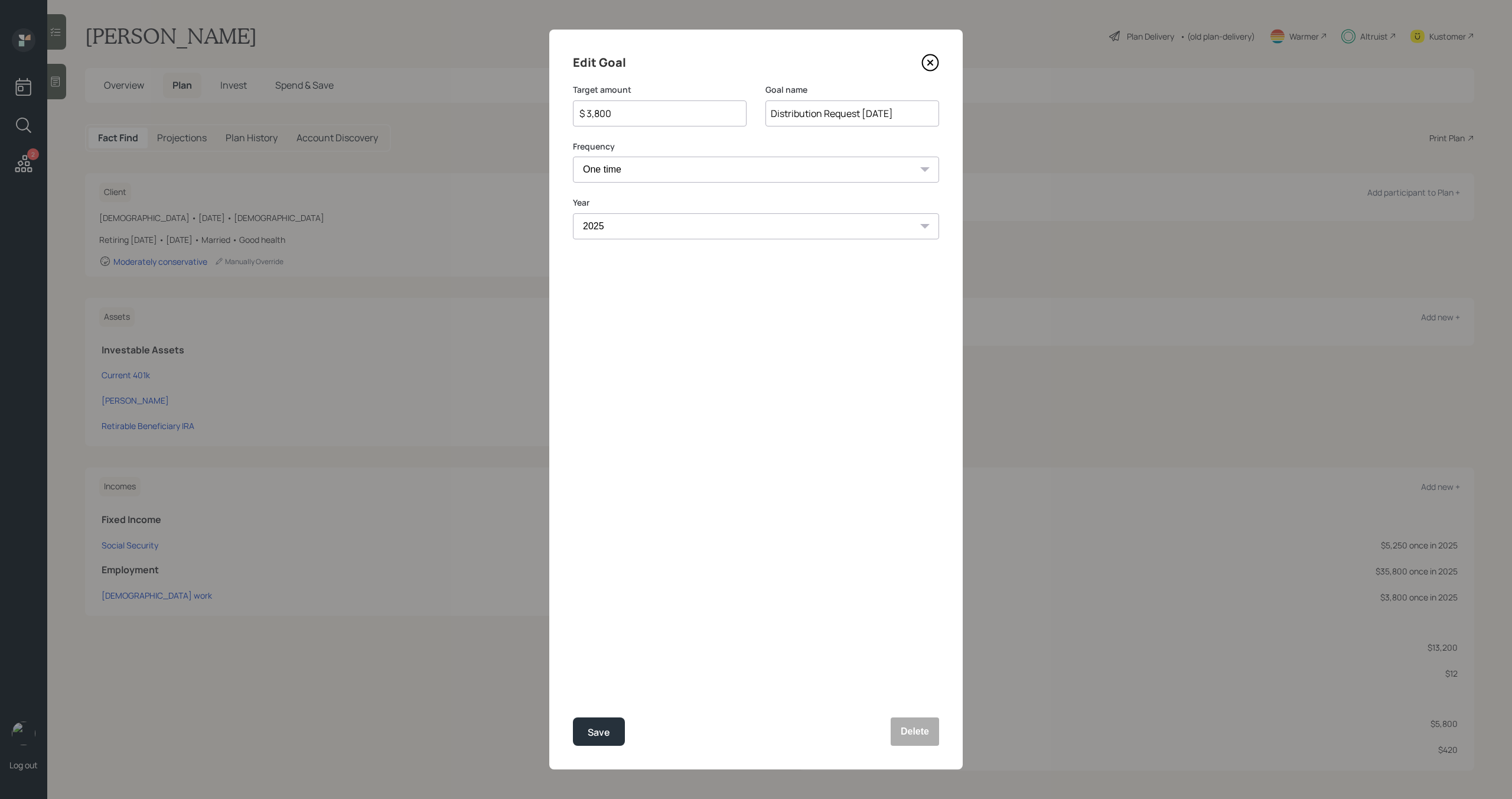
click at [623, 112] on input "$ 3,800" at bounding box center [655, 113] width 154 height 14
click at [593, 735] on div "Save" at bounding box center [598, 732] width 22 height 16
type input "$ 3,800"
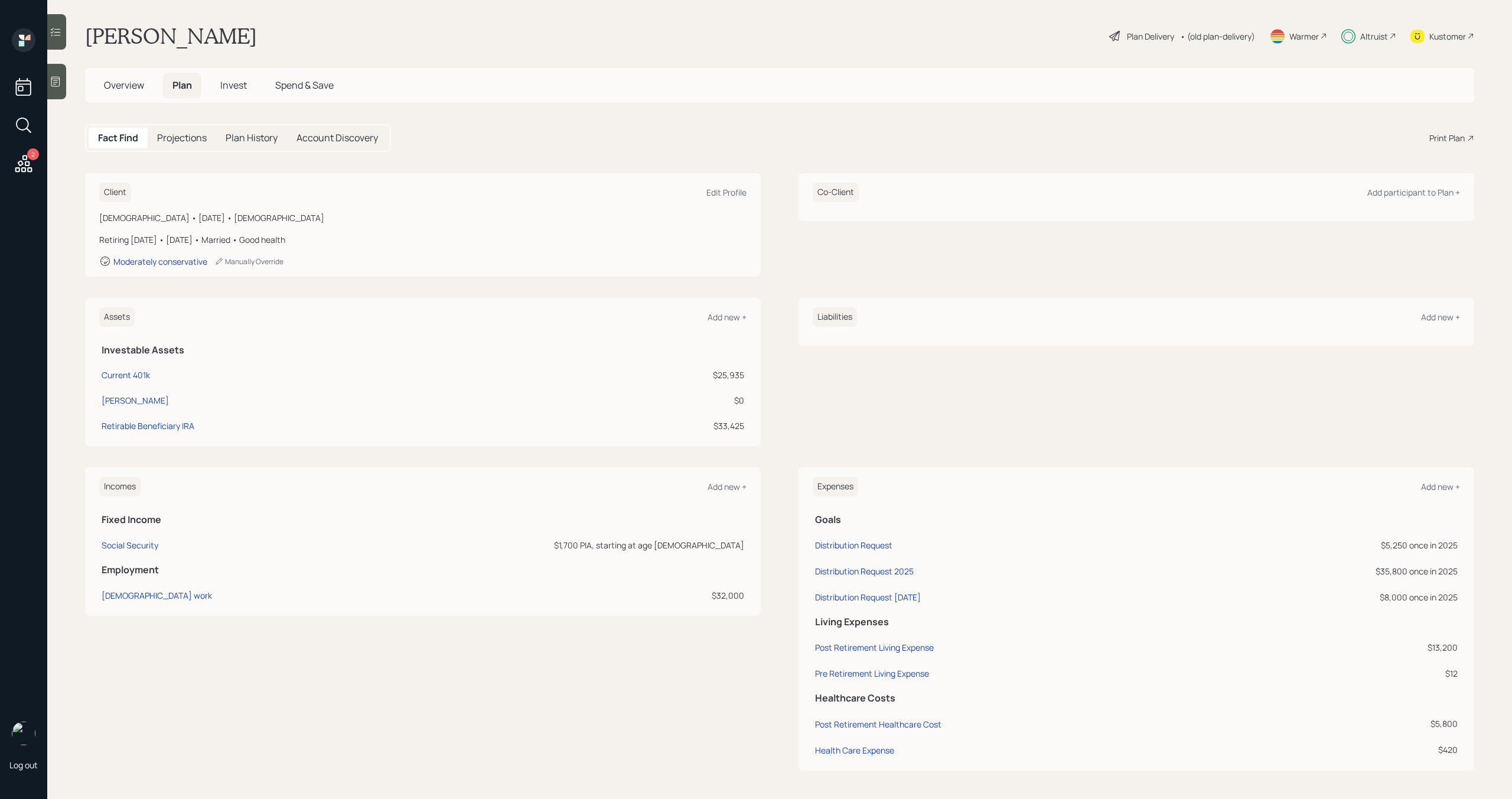
click at [245, 88] on span "Invest" at bounding box center [234, 85] width 27 height 13
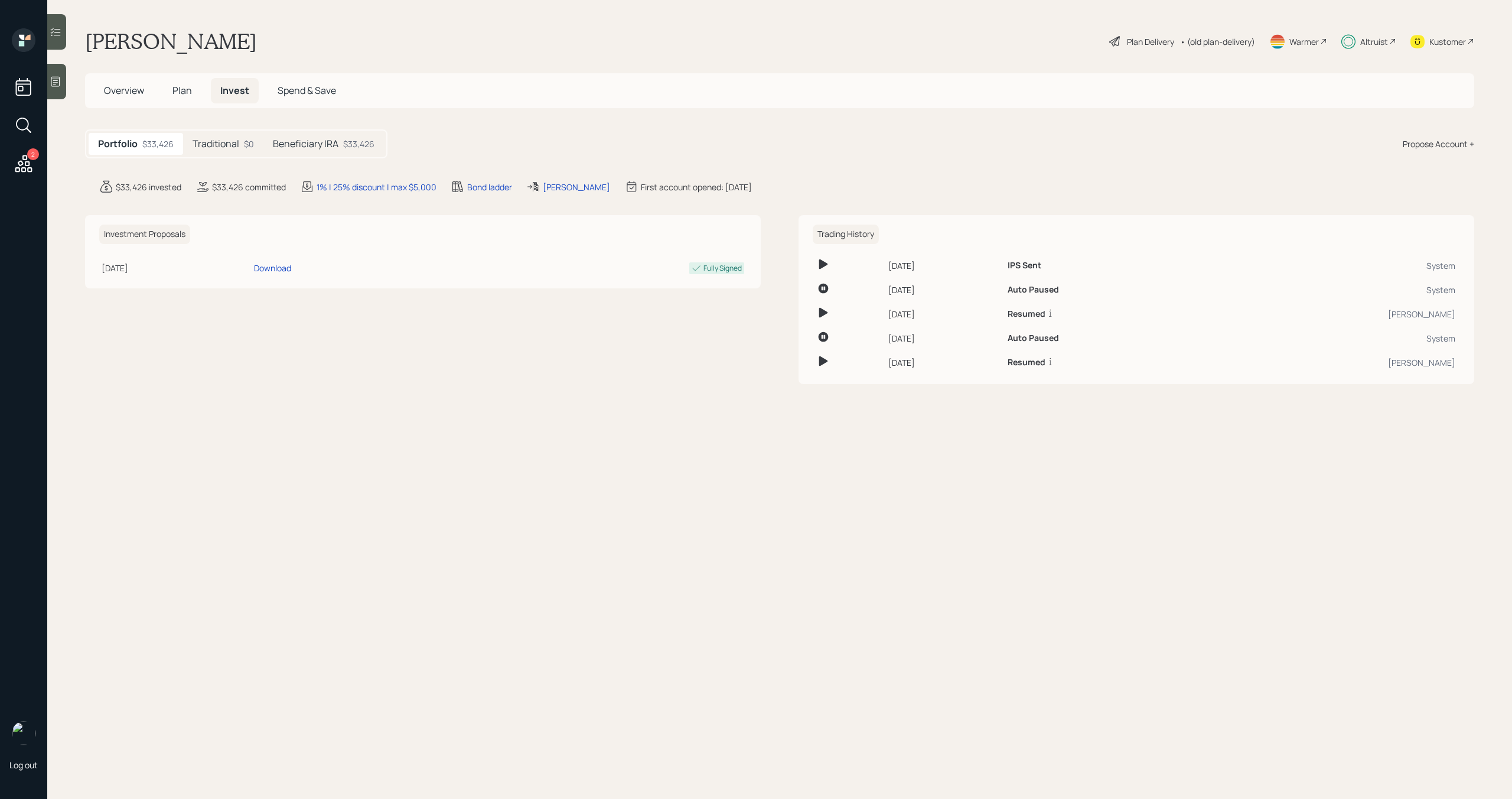
click at [355, 149] on div "$33,426" at bounding box center [359, 144] width 32 height 13
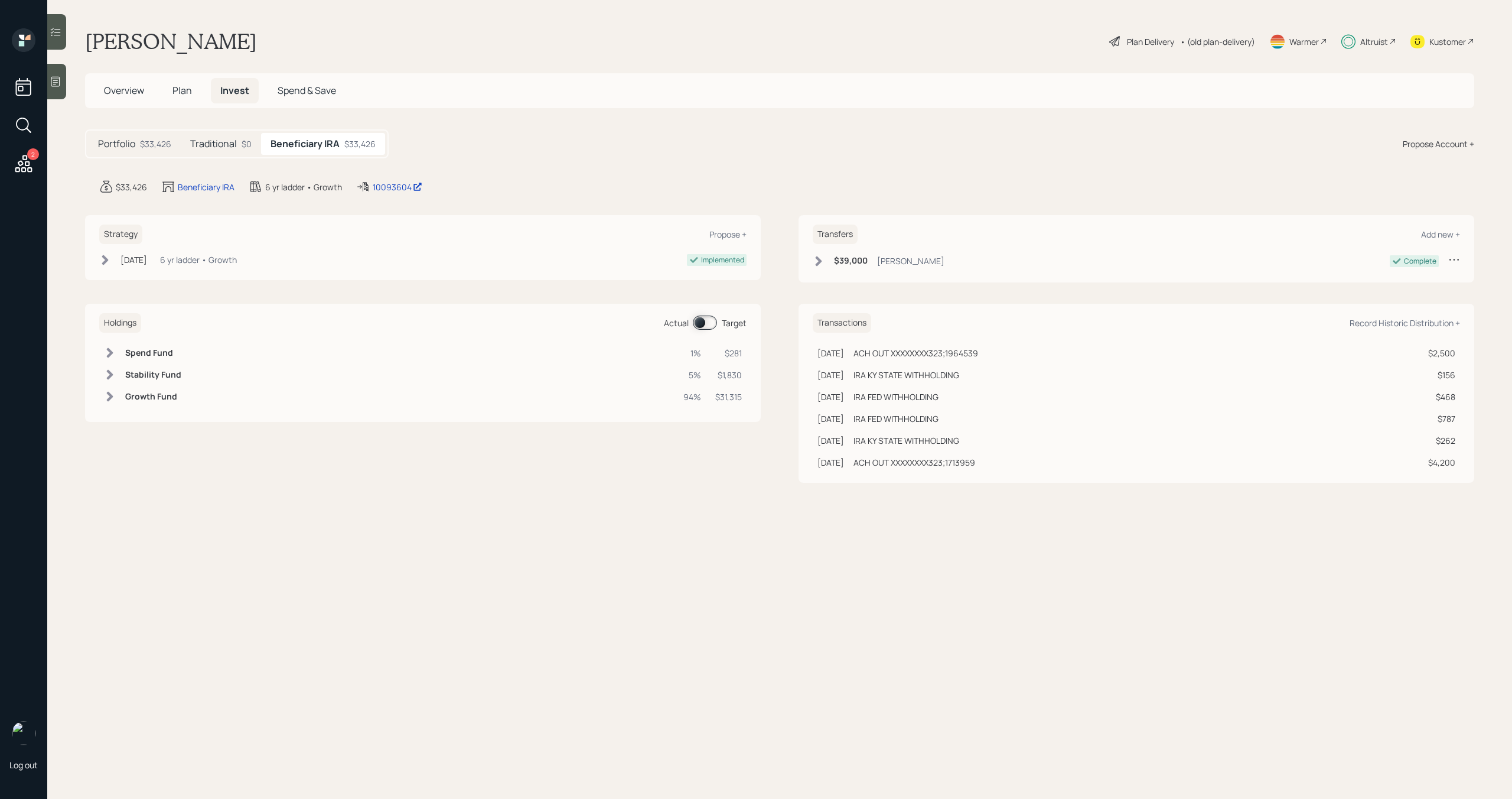
click at [701, 323] on span at bounding box center [705, 322] width 25 height 14
click at [178, 97] on h5 "Plan" at bounding box center [182, 90] width 38 height 25
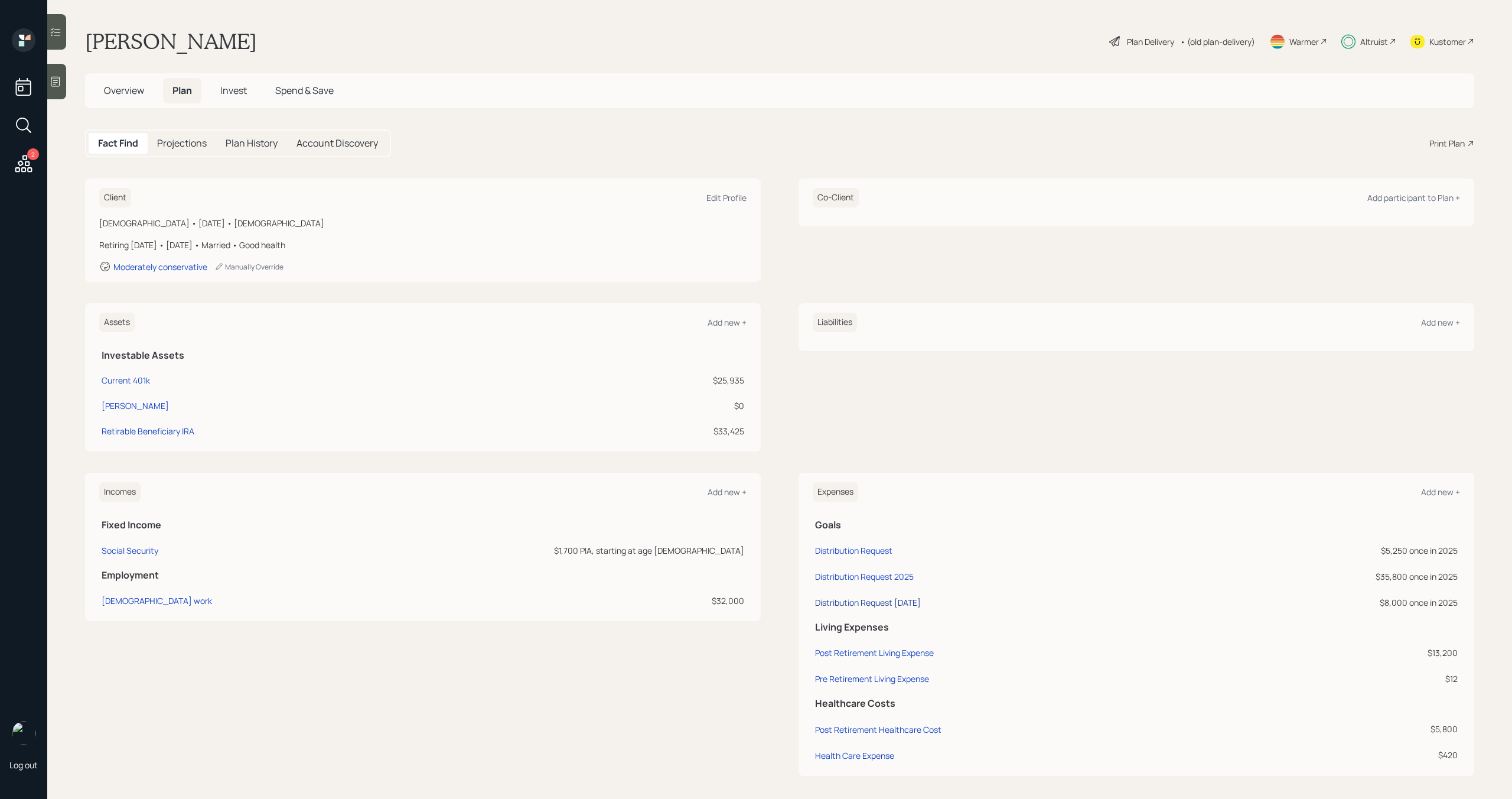
click at [891, 602] on div "Distribution Request August 2025" at bounding box center [868, 602] width 106 height 11
select select "0"
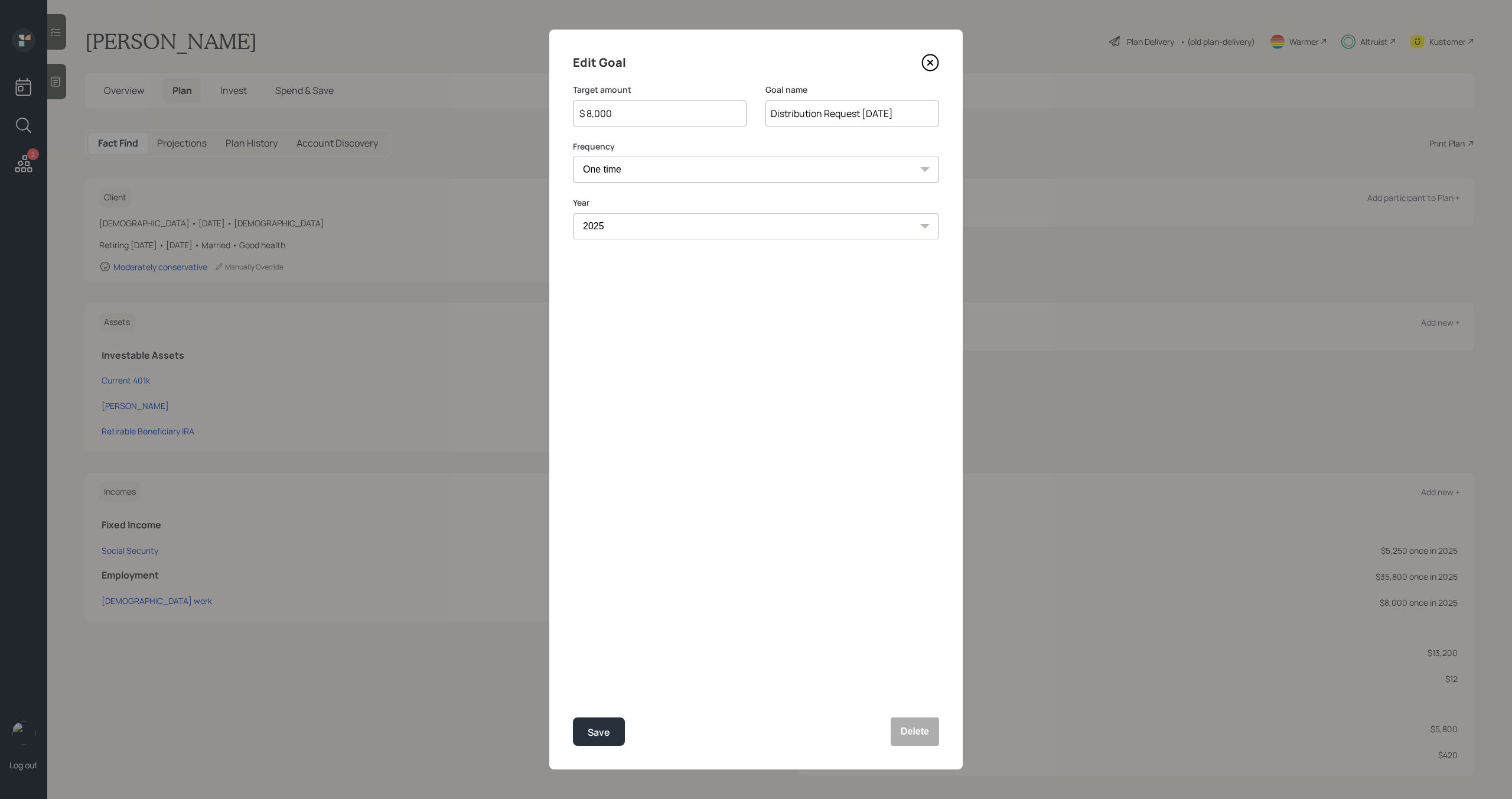
click at [657, 116] on input "$ 8,000" at bounding box center [655, 113] width 154 height 14
click at [605, 729] on div "Save" at bounding box center [598, 732] width 22 height 16
type input "$ 8,000"
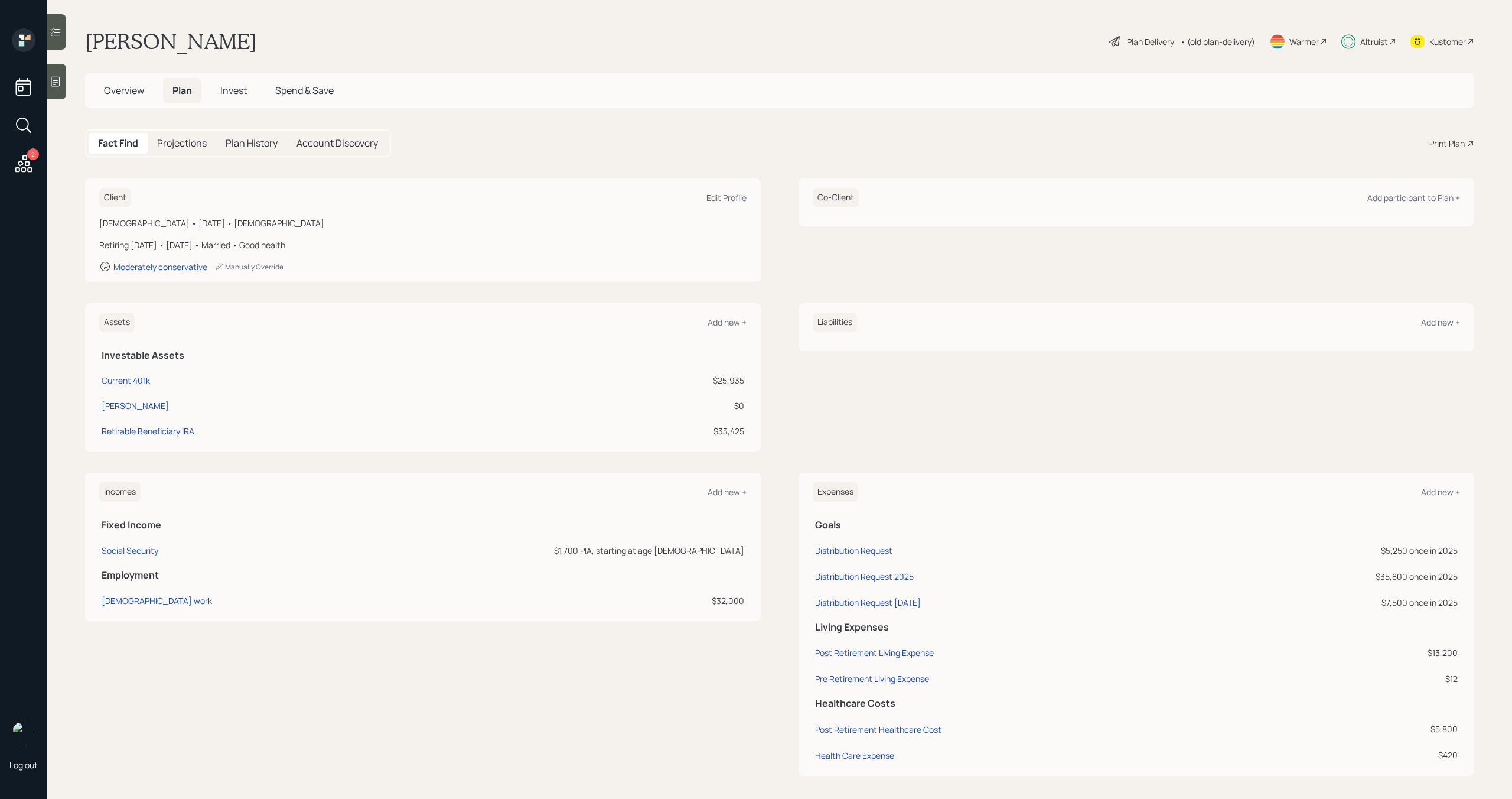
click at [241, 94] on span "Invest" at bounding box center [234, 90] width 27 height 13
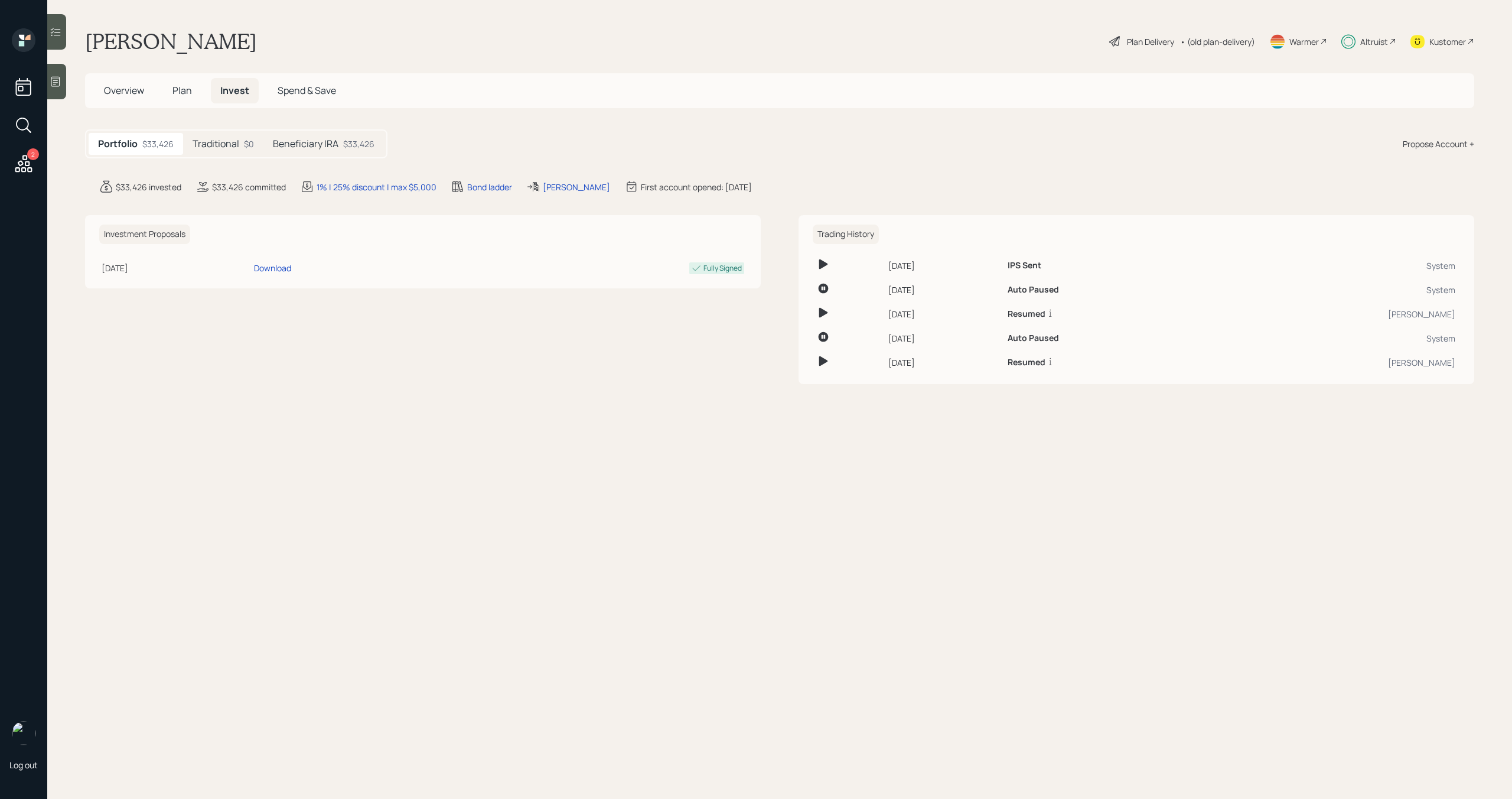
click at [327, 130] on div "Portfolio $33,426 Traditional $0 Beneficiary IRA $33,426" at bounding box center [236, 143] width 302 height 29
click at [329, 139] on h5 "Beneficiary IRA" at bounding box center [306, 144] width 66 height 11
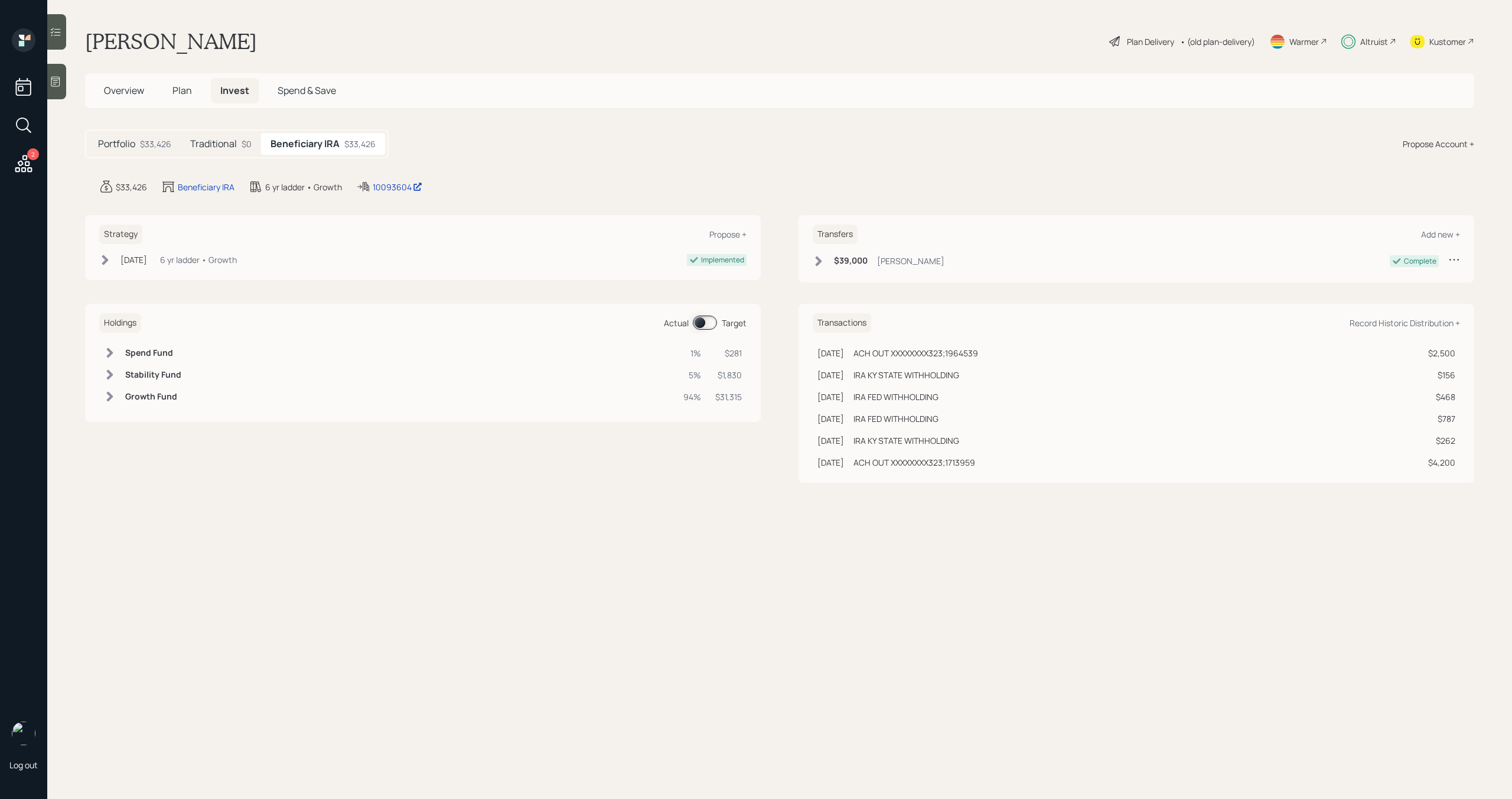
click at [705, 327] on span at bounding box center [705, 322] width 25 height 14
click at [704, 323] on span at bounding box center [705, 322] width 25 height 14
click at [173, 94] on span "Plan" at bounding box center [182, 90] width 20 height 13
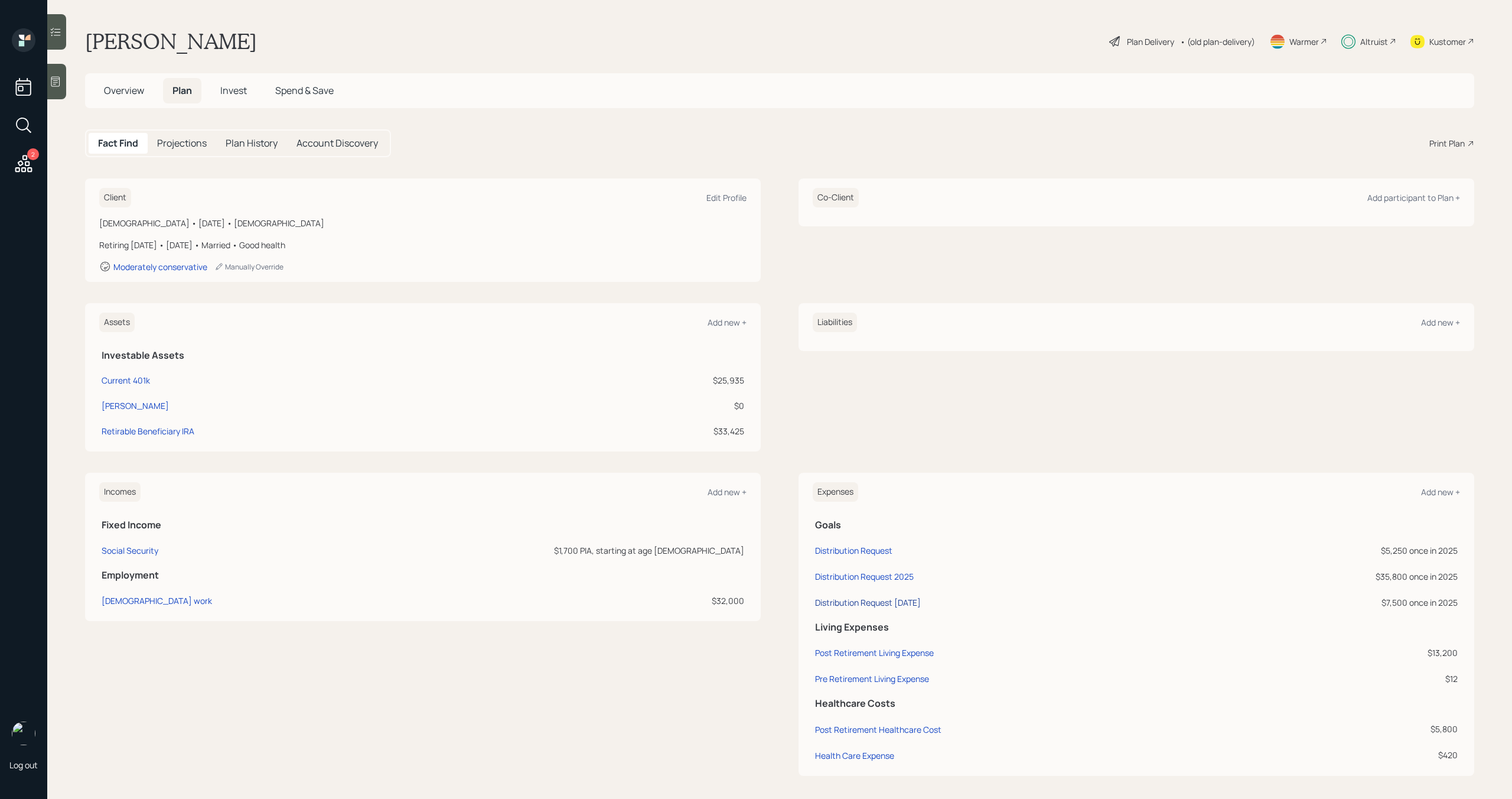
click at [878, 599] on div "Distribution Request August 2025" at bounding box center [868, 602] width 106 height 11
select select "0"
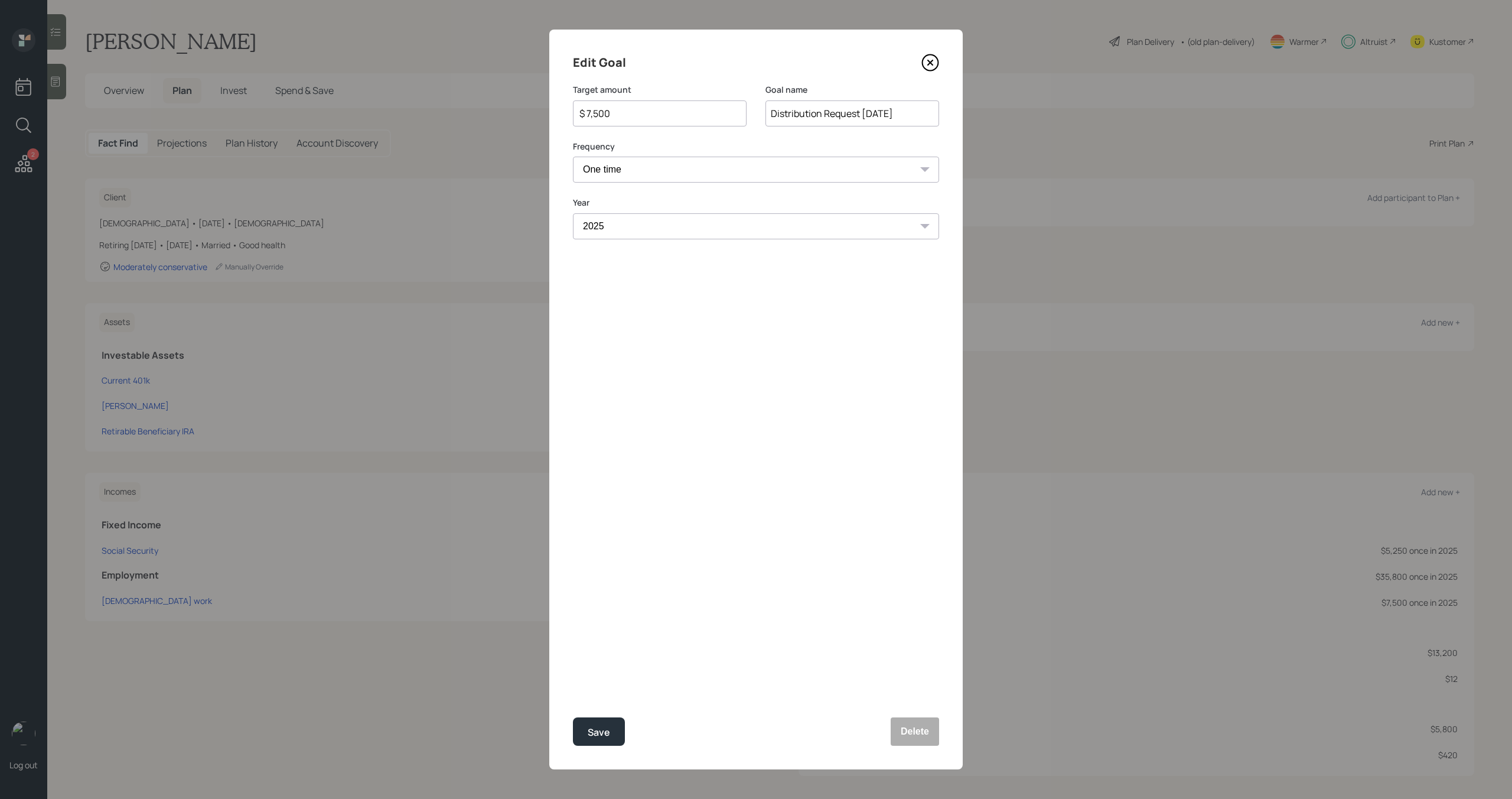
click at [641, 109] on input "$ 7,500" at bounding box center [655, 113] width 154 height 14
drag, startPoint x: 680, startPoint y: 117, endPoint x: 484, endPoint y: 89, distance: 198.0
click at [484, 89] on div "Edit Goal Target amount $ 75,007,200 Goal name Distribution Request August 2025…" at bounding box center [756, 399] width 1512 height 799
click at [592, 733] on div "Save" at bounding box center [598, 732] width 22 height 16
type input "$ 7,500"
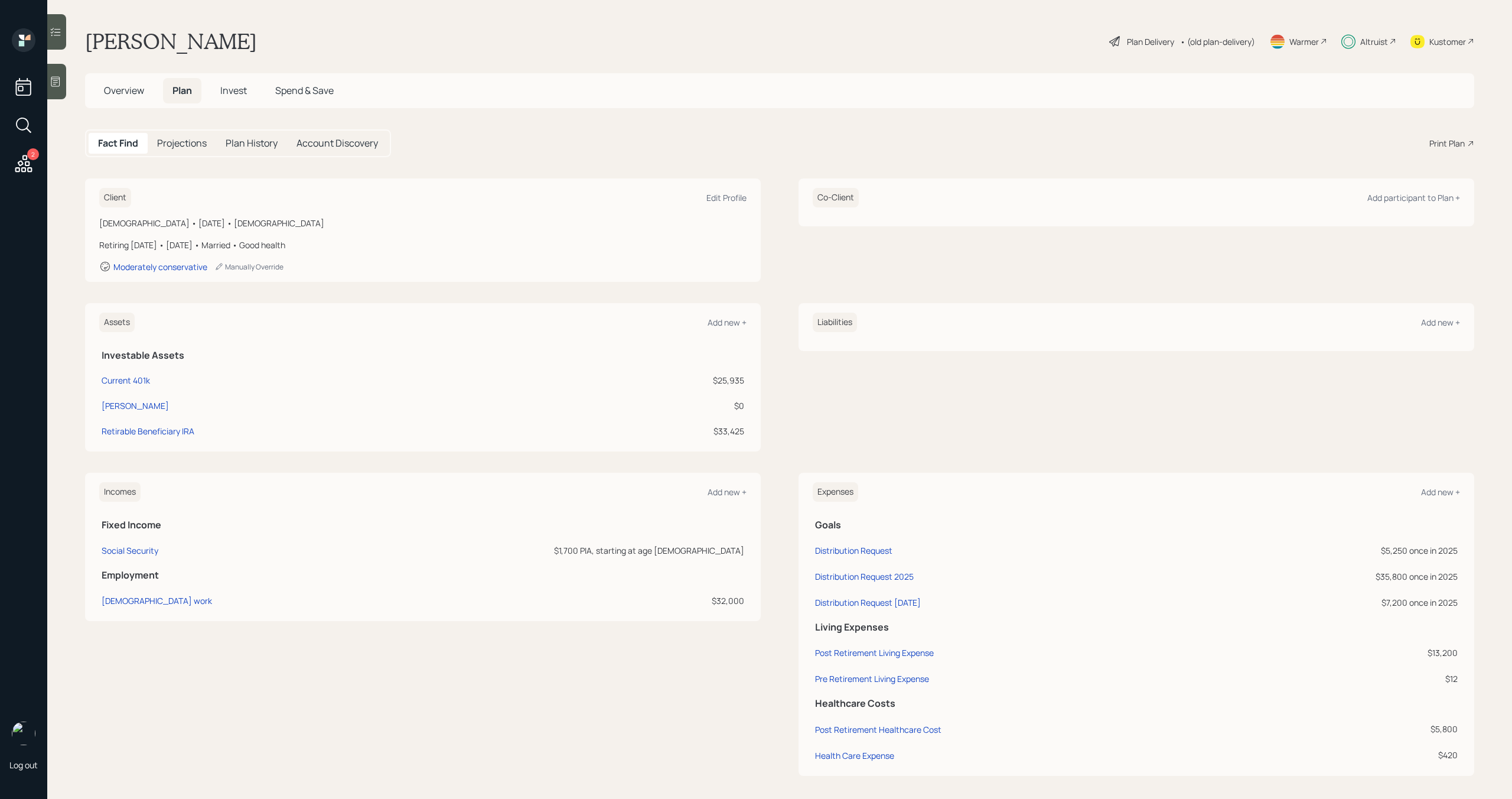
click at [239, 94] on span "Invest" at bounding box center [234, 90] width 27 height 13
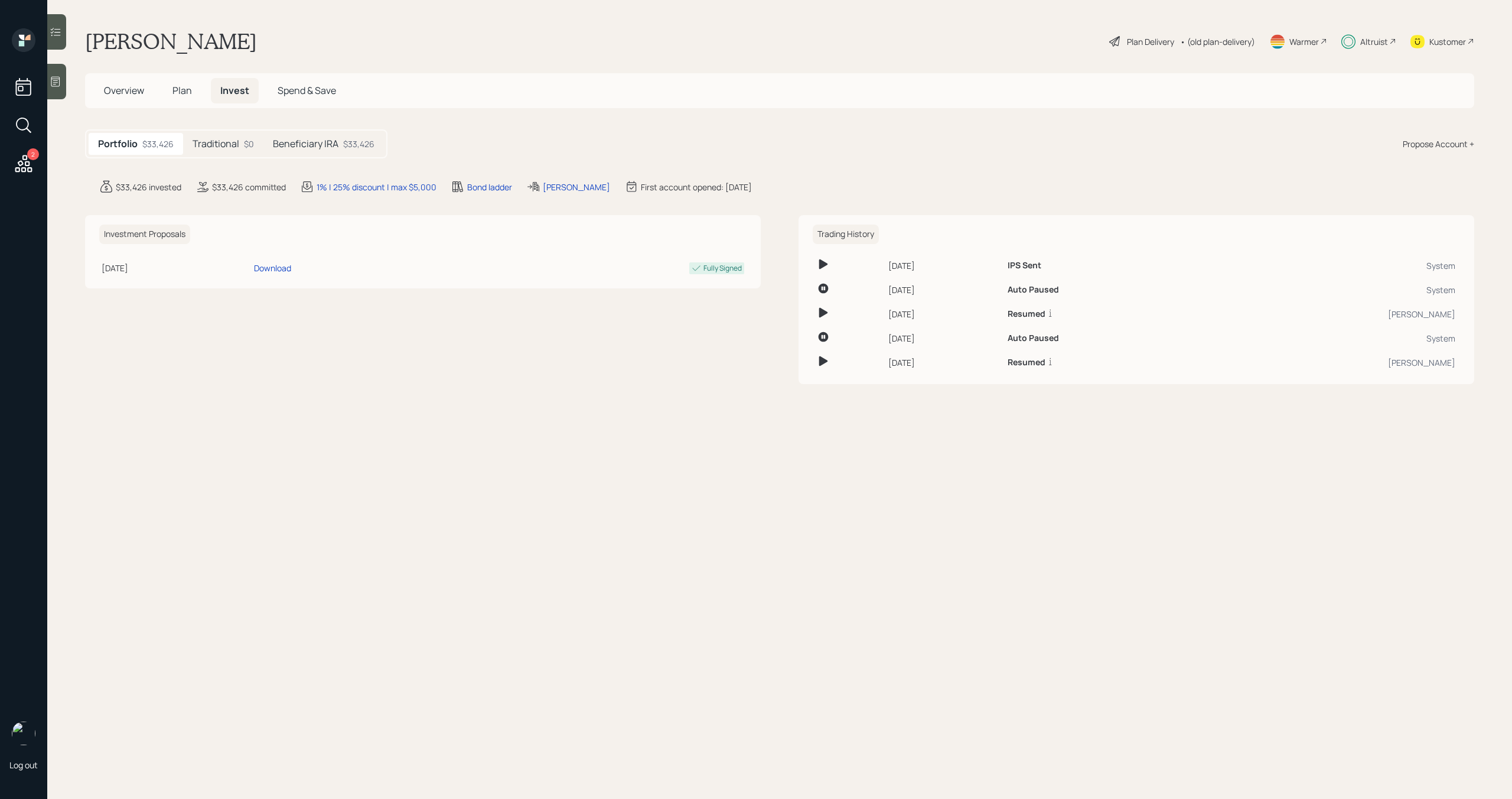
click at [321, 152] on div "Beneficiary IRA $33,426" at bounding box center [324, 144] width 120 height 22
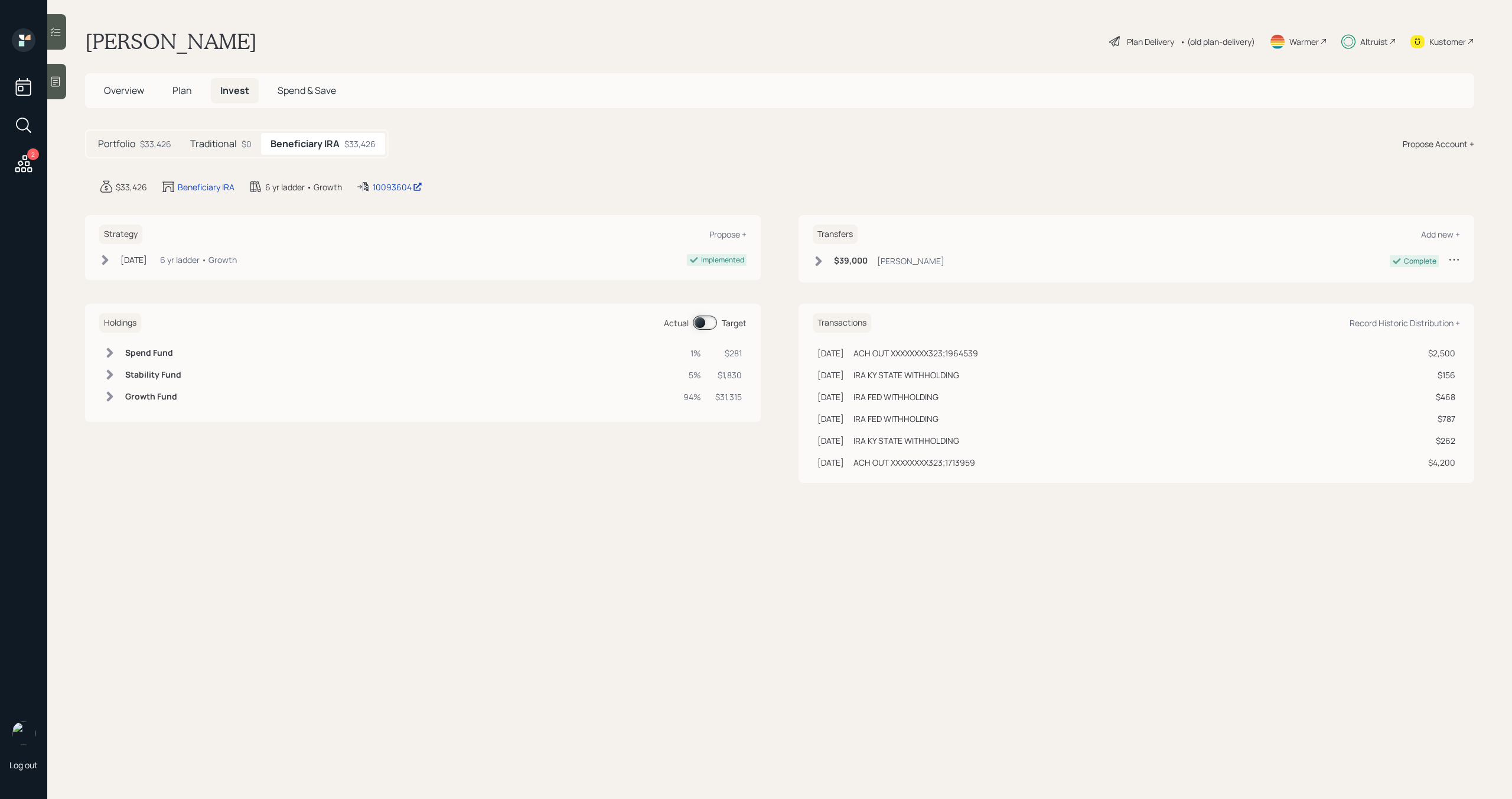
click at [704, 323] on span at bounding box center [705, 322] width 25 height 14
click at [128, 89] on span "Overview" at bounding box center [123, 90] width 40 height 13
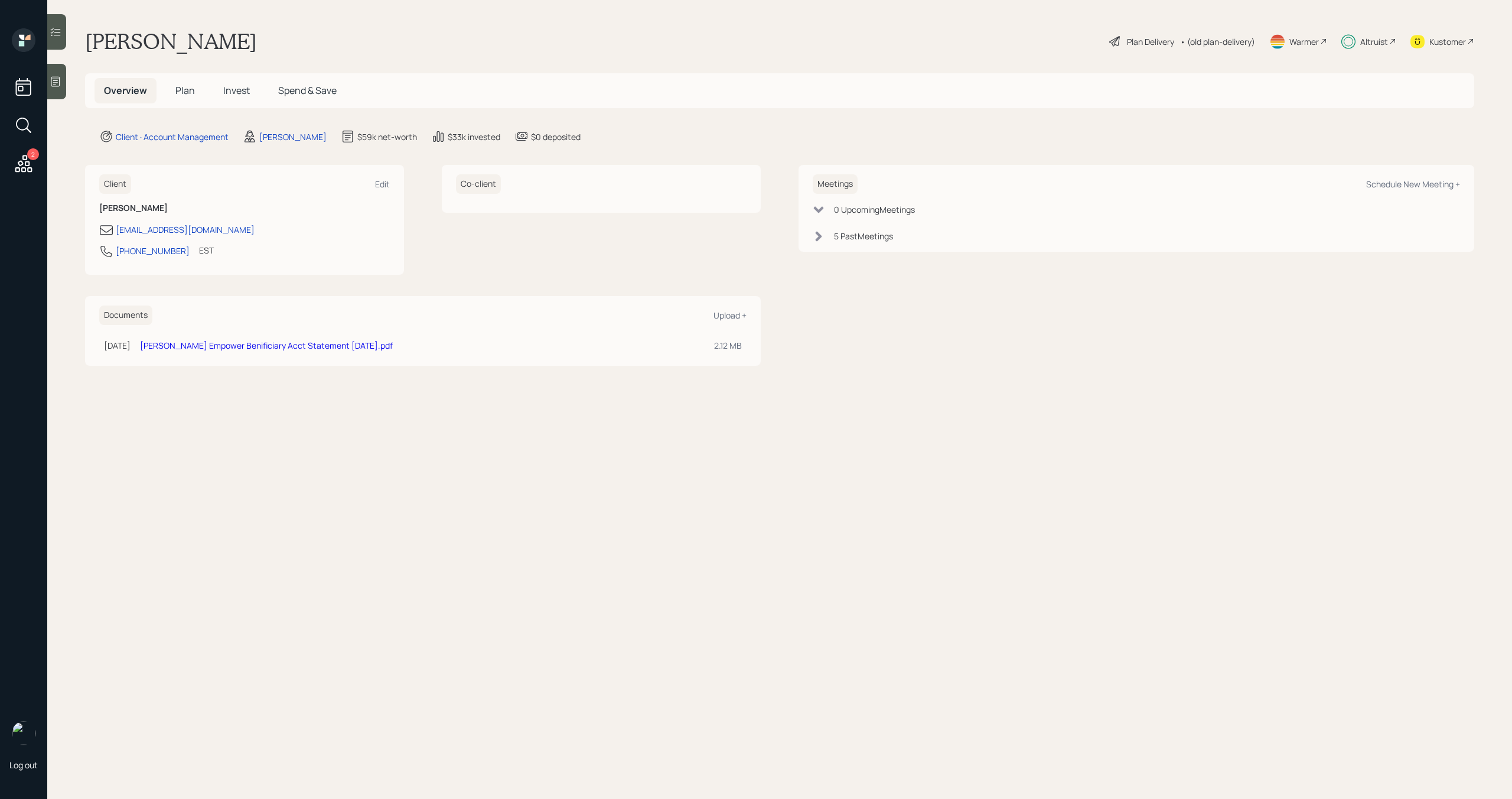
click at [62, 34] on icon at bounding box center [55, 32] width 12 height 12
click at [66, 32] on div at bounding box center [57, 32] width 19 height 36
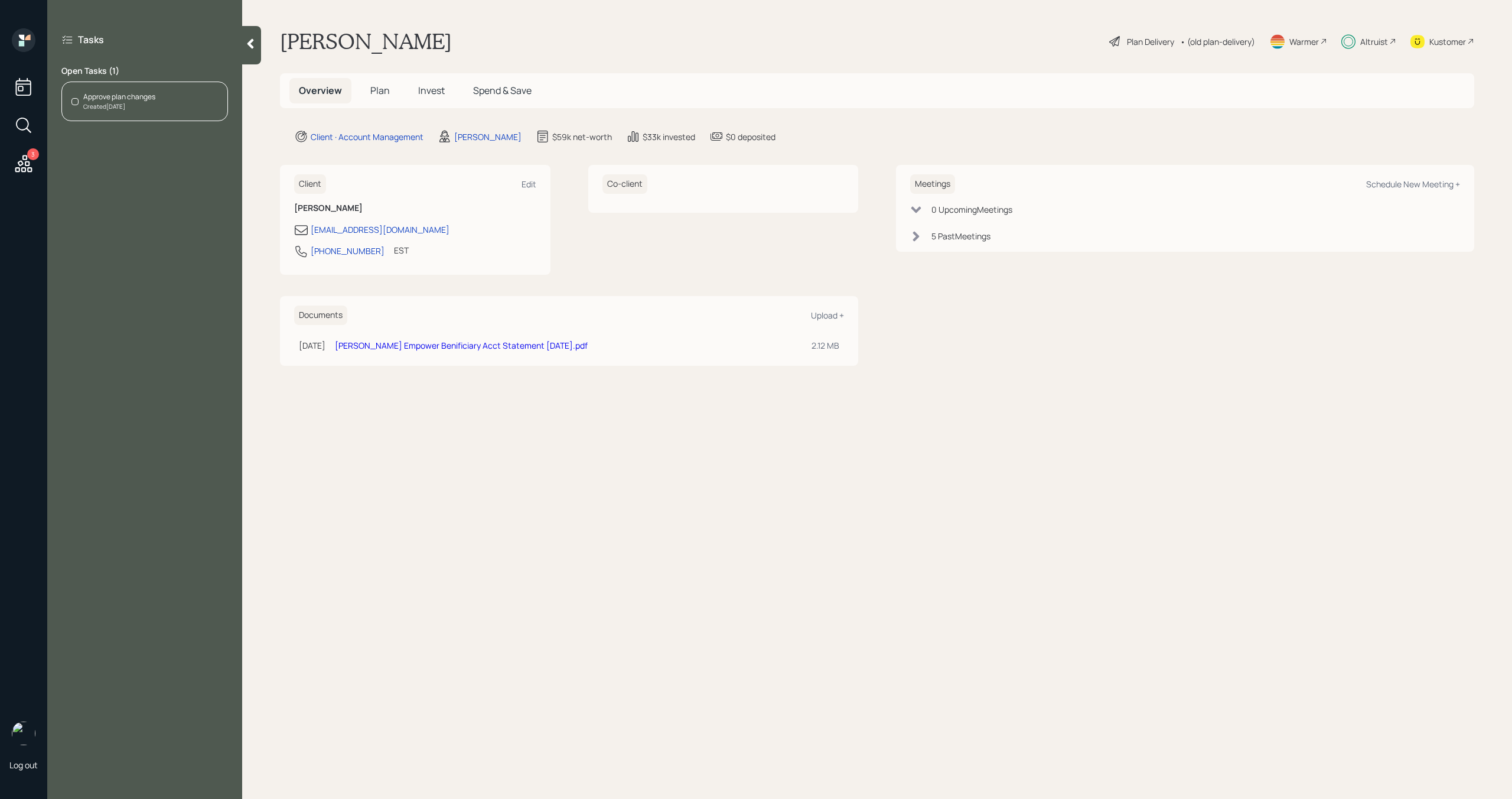
click at [184, 114] on div "Approve plan changes Created [DATE]" at bounding box center [145, 101] width 166 height 40
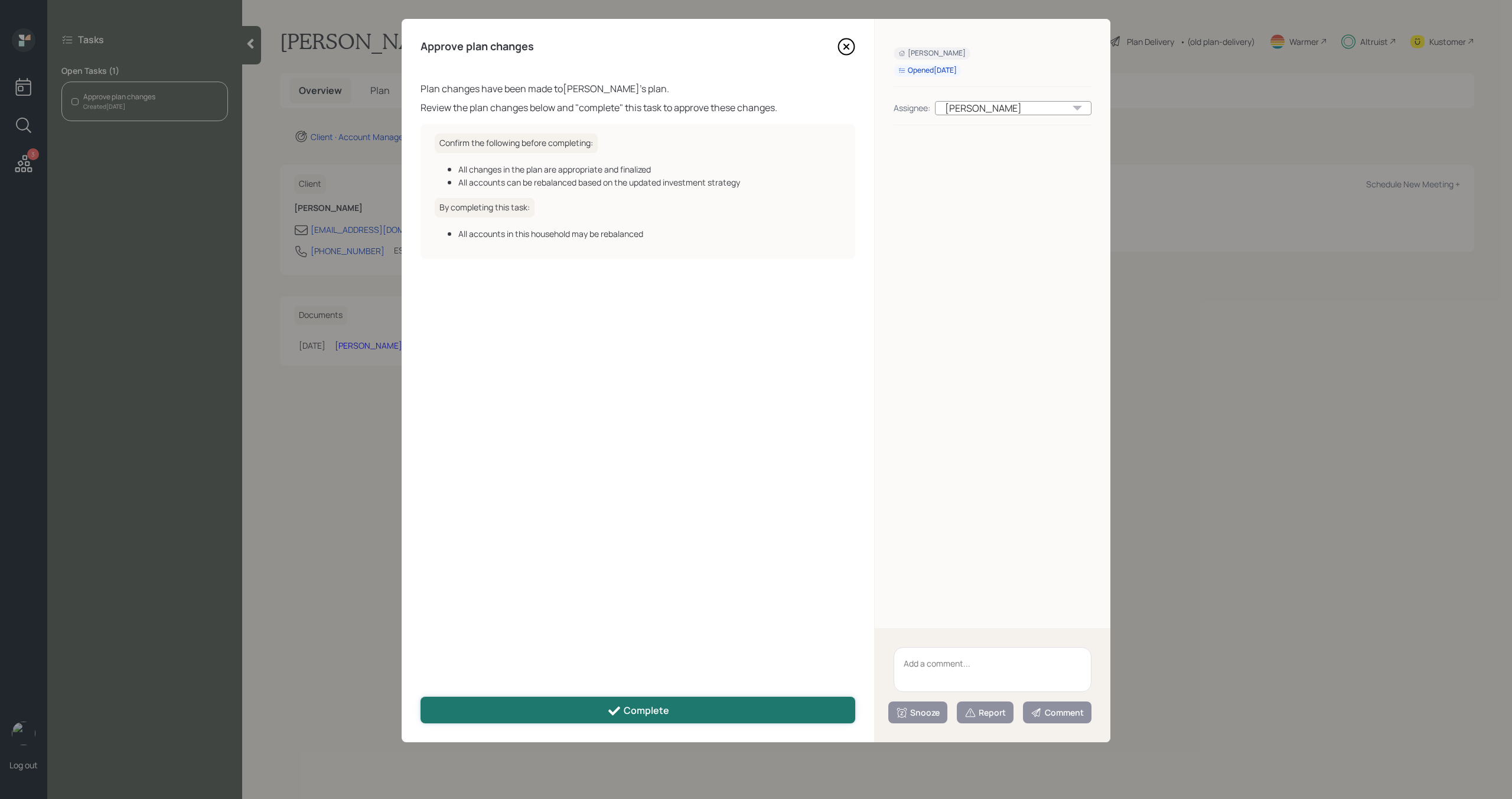
click at [607, 706] on icon at bounding box center [614, 711] width 14 height 14
